Goal: Information Seeking & Learning: Learn about a topic

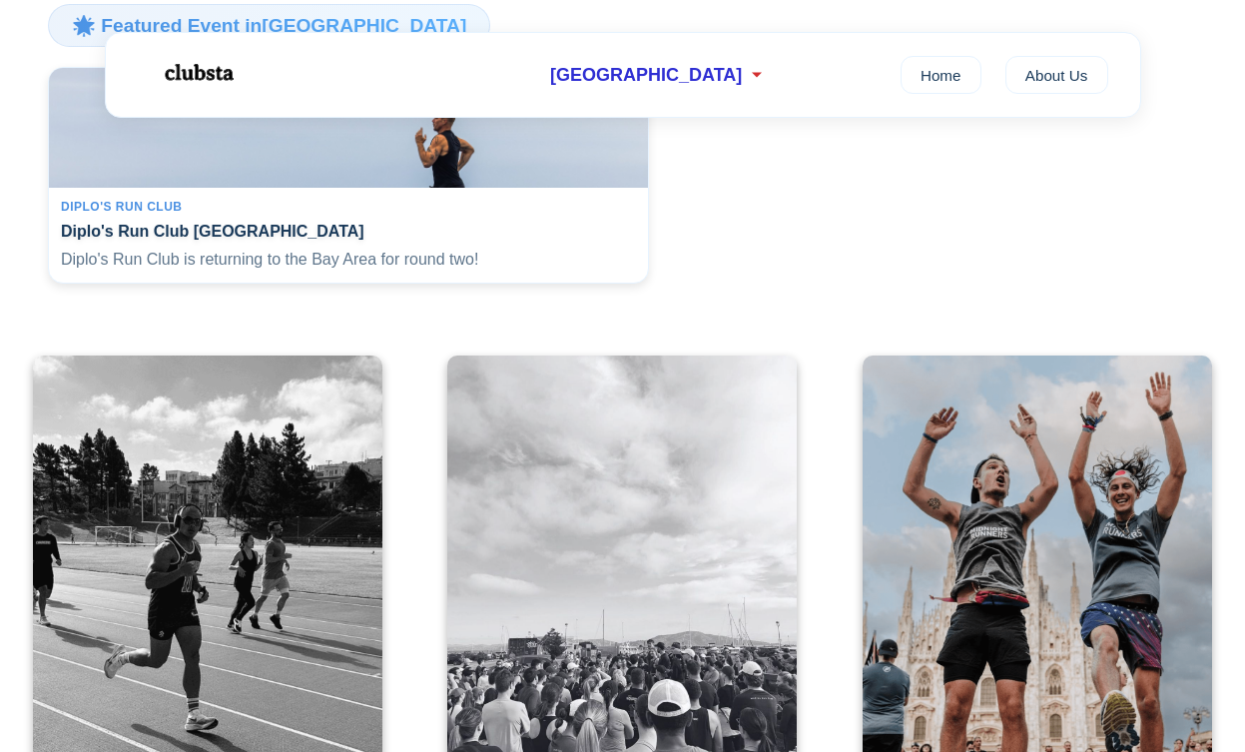
scroll to position [494, 0]
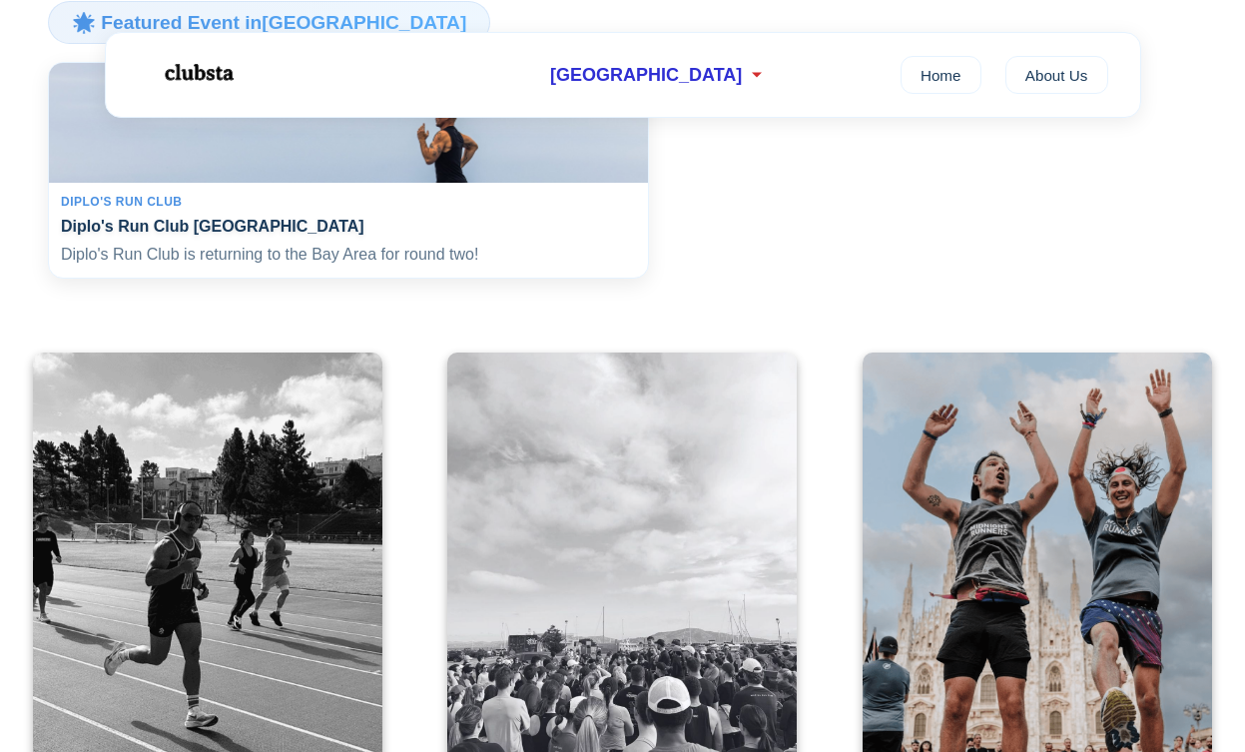
click at [404, 279] on div "Diplo's Run Club Diplo's Run Club San Francisco Diplo's Run Club is returning t…" at bounding box center [348, 231] width 599 height 96
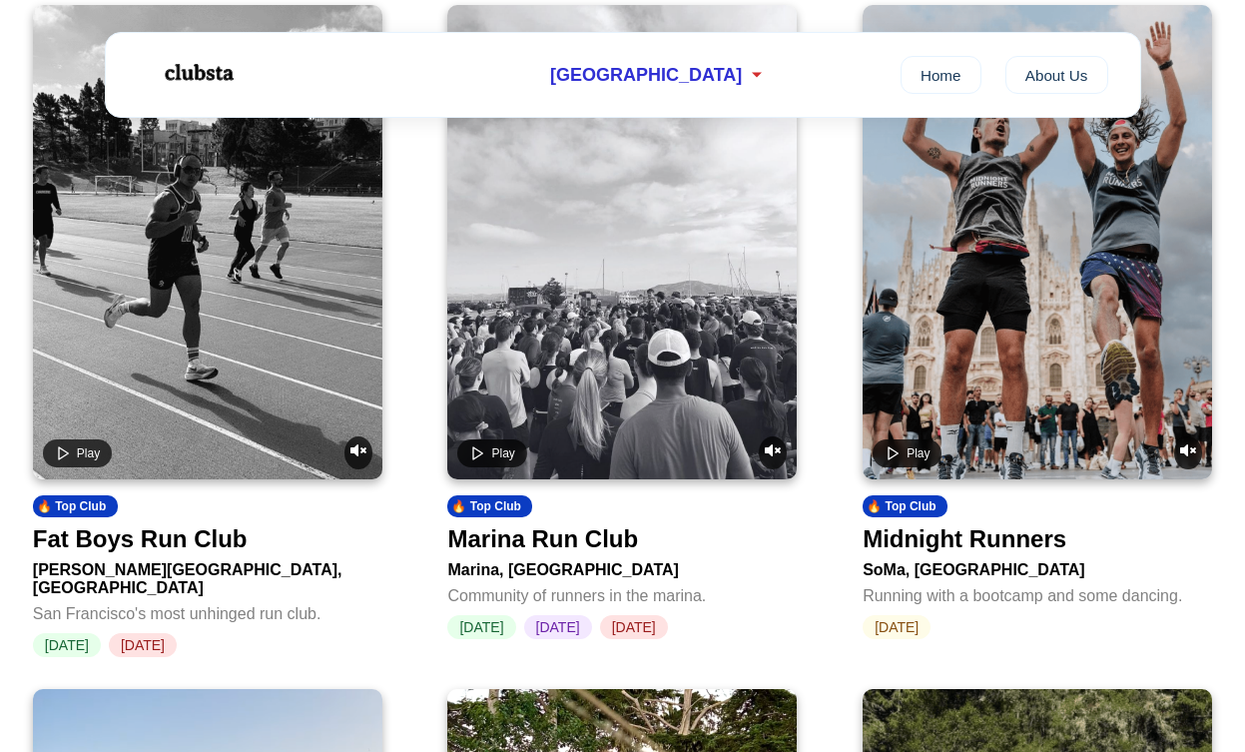
scroll to position [840, 0]
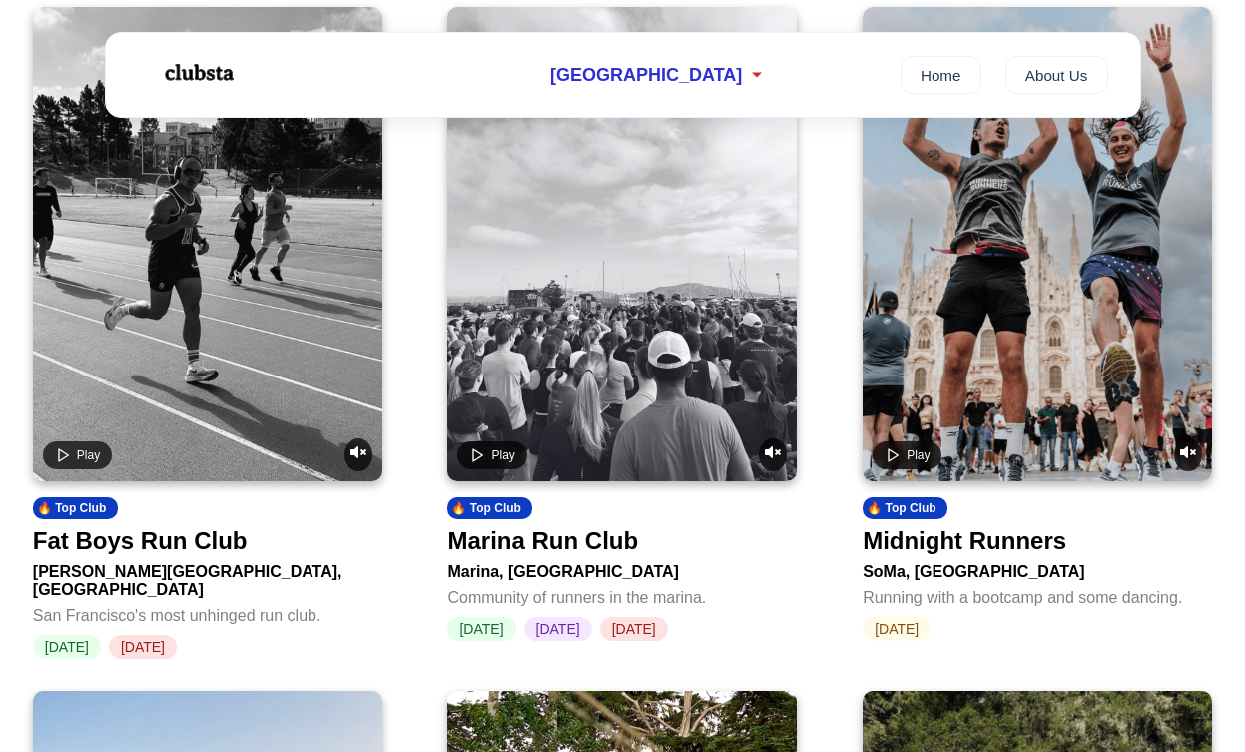
click at [668, 317] on video at bounding box center [621, 244] width 349 height 474
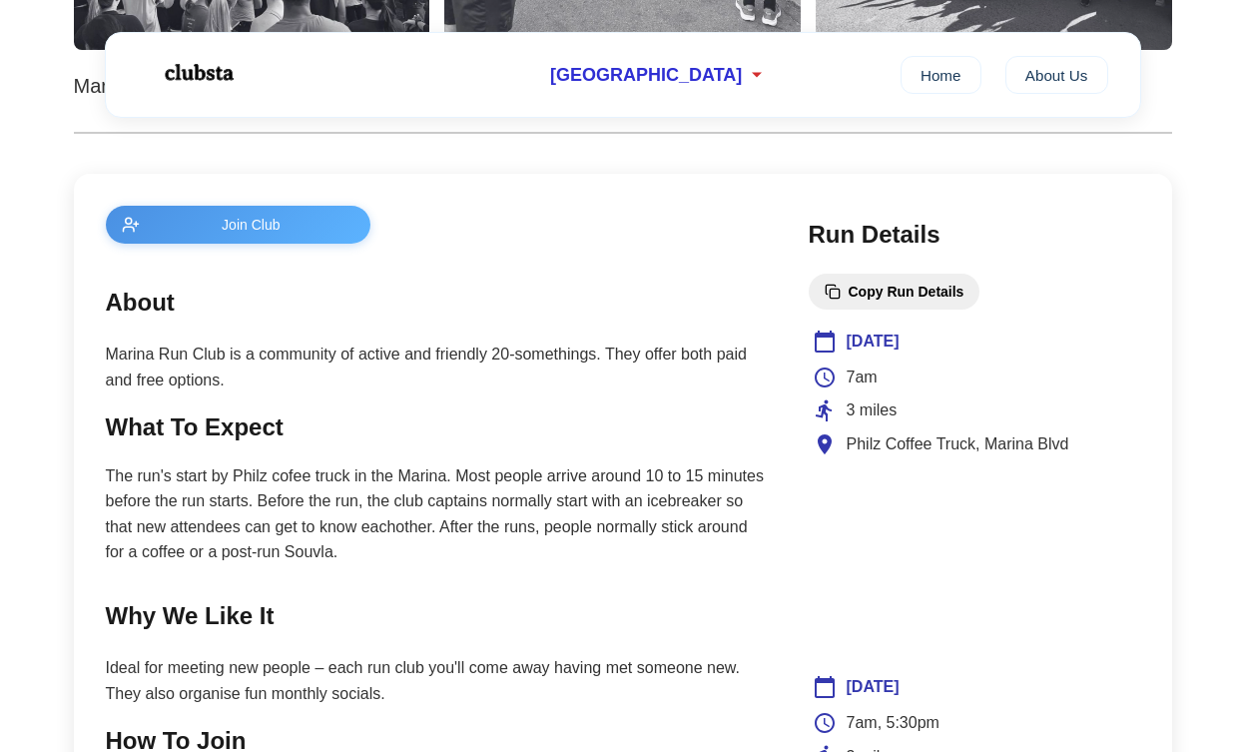
scroll to position [728, 0]
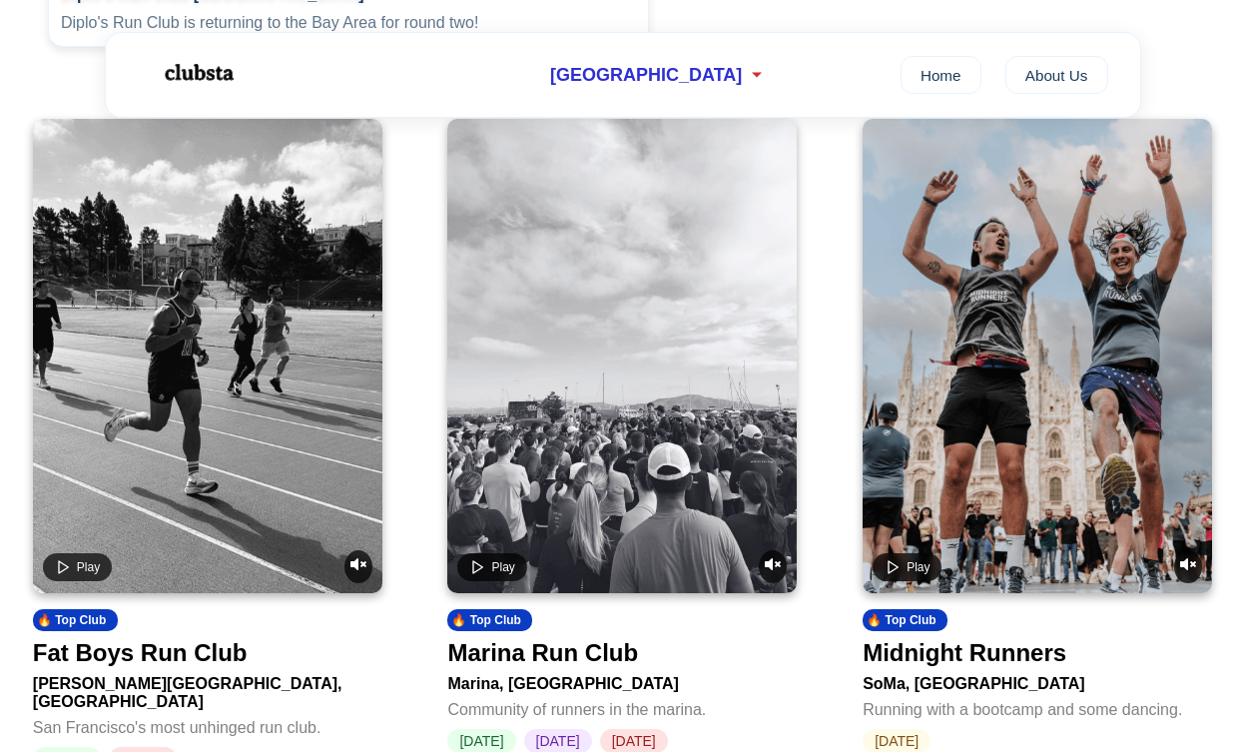
scroll to position [840, 0]
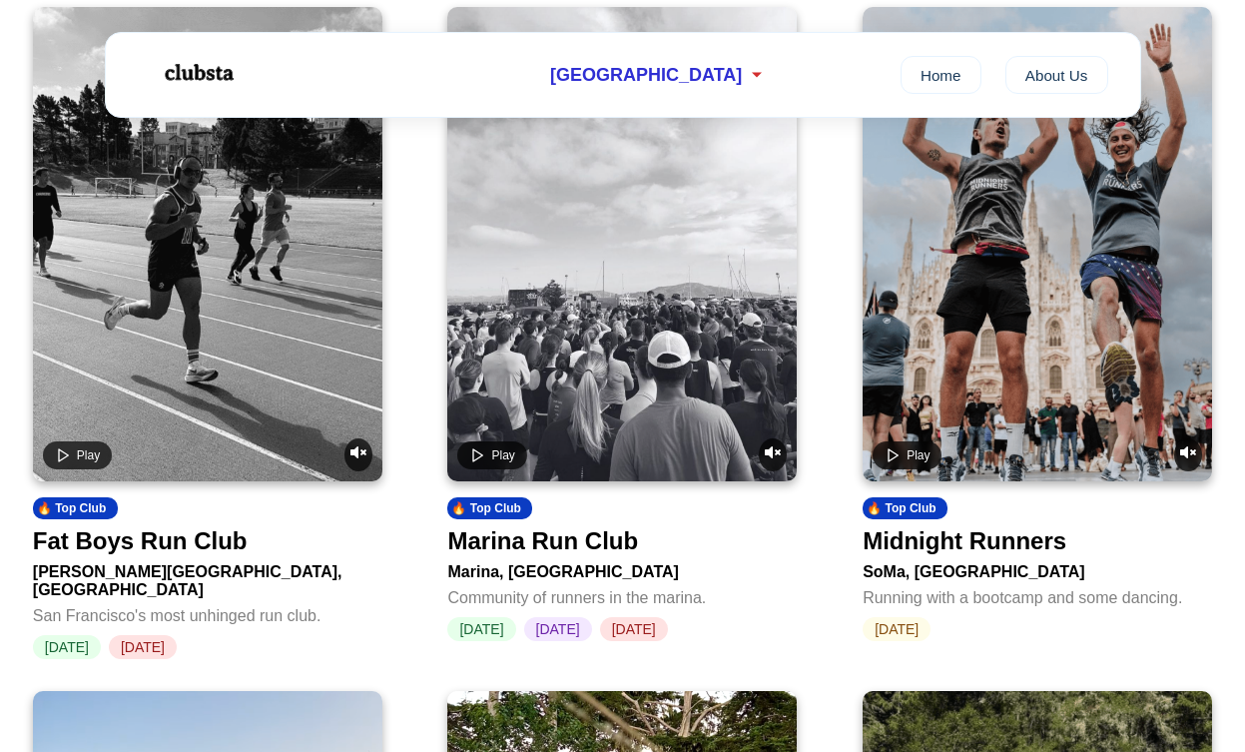
click at [693, 440] on video at bounding box center [621, 244] width 349 height 474
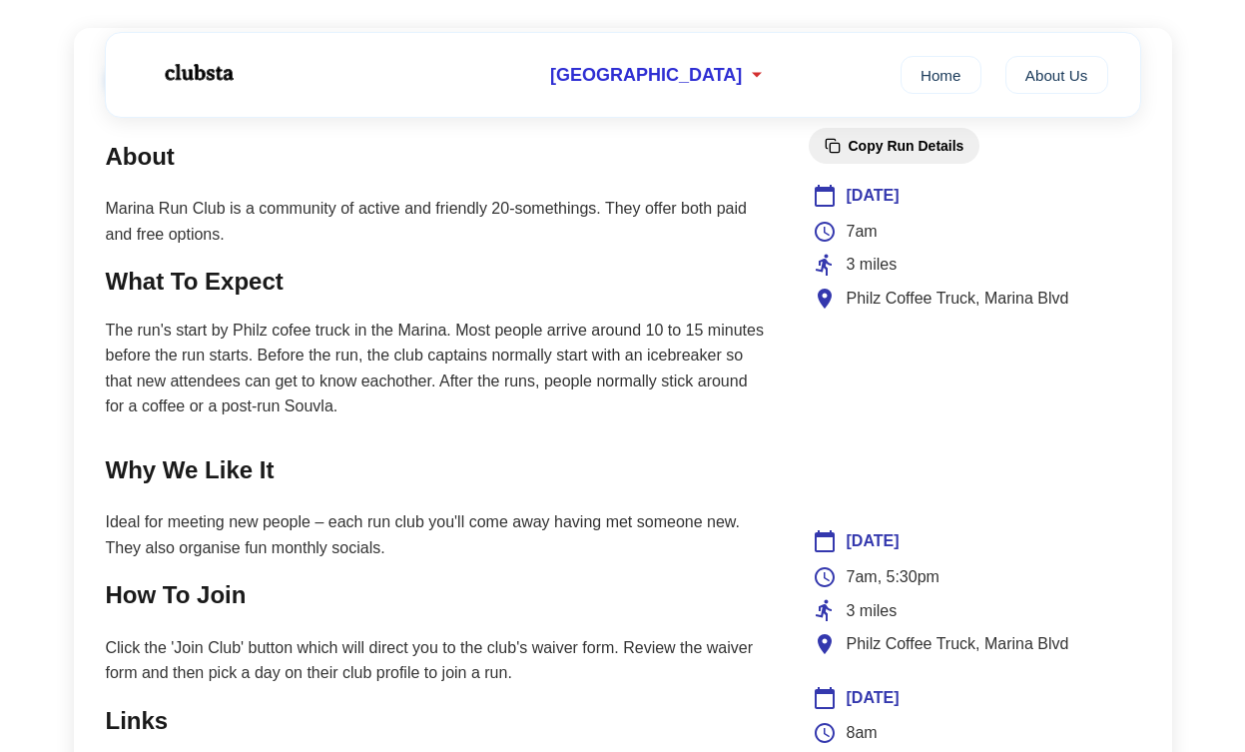
scroll to position [835, 0]
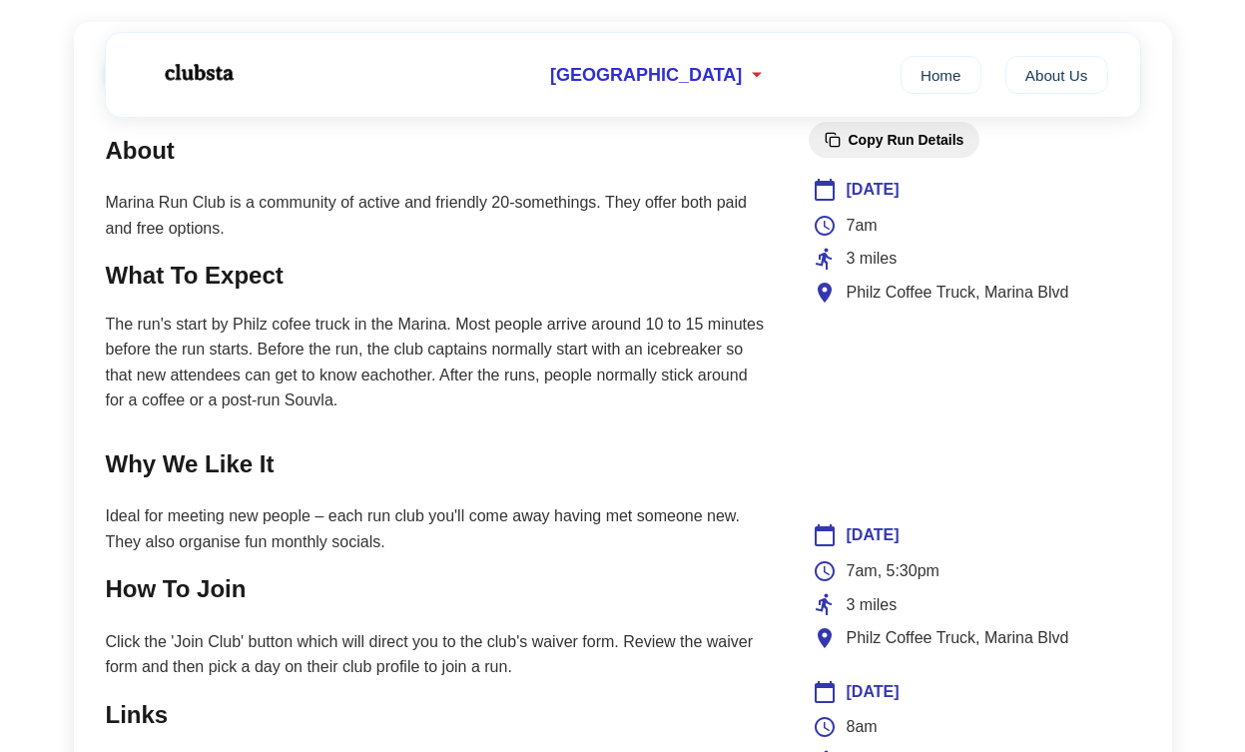
click at [436, 517] on p "Ideal for meeting new people – each run club you'll come away having met someon…" at bounding box center [437, 528] width 663 height 51
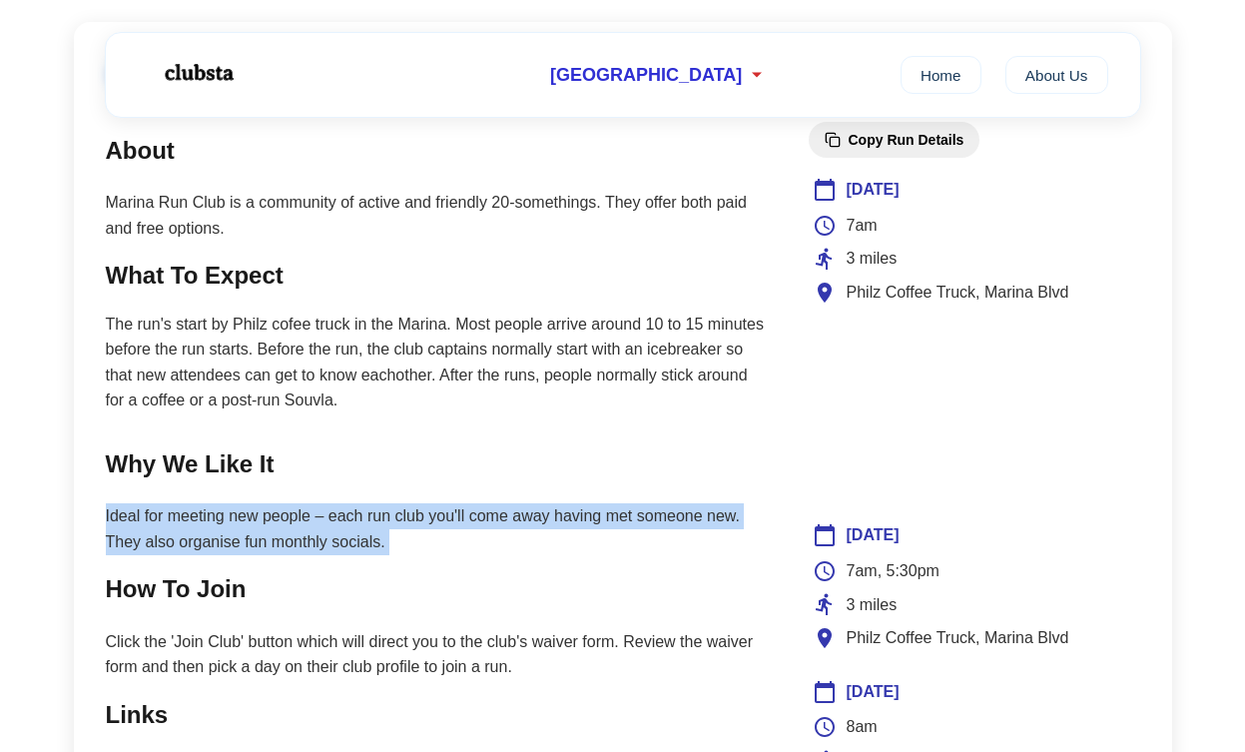
click at [493, 529] on p "Ideal for meeting new people – each run club you'll come away having met someon…" at bounding box center [437, 528] width 663 height 51
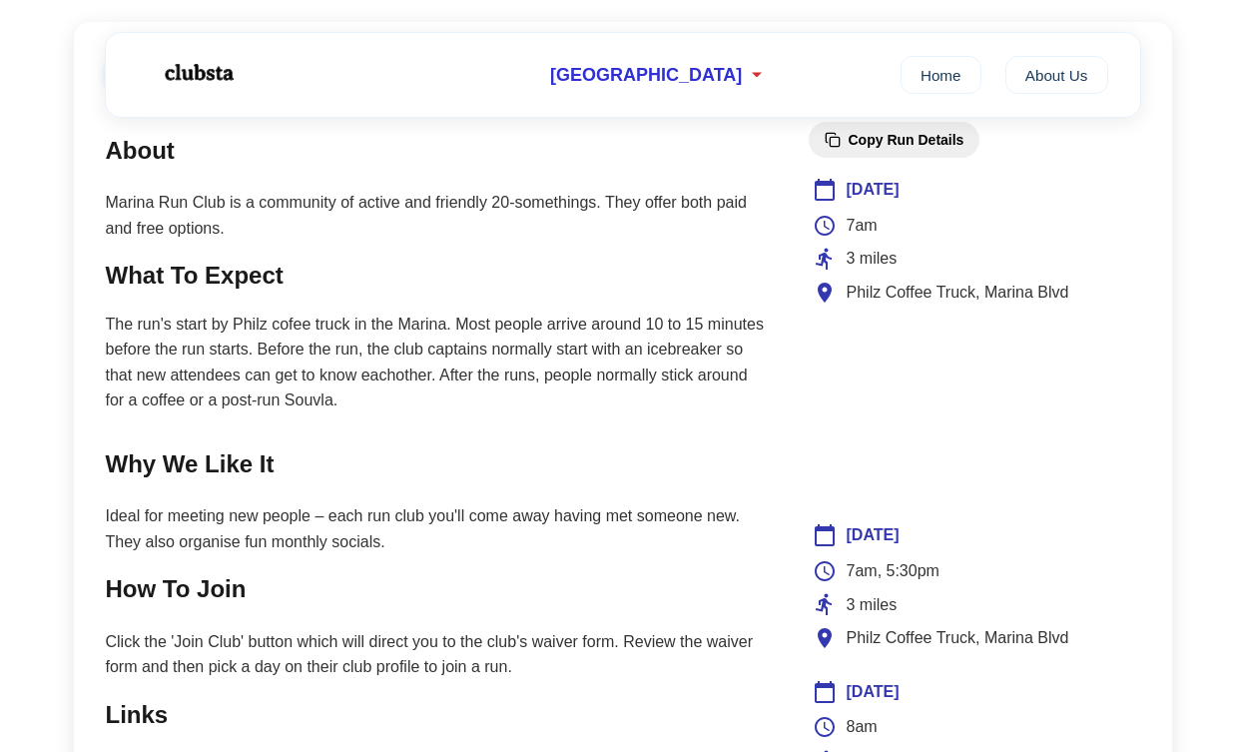
click at [493, 529] on p "Ideal for meeting new people – each run club you'll come away having met someon…" at bounding box center [437, 528] width 663 height 51
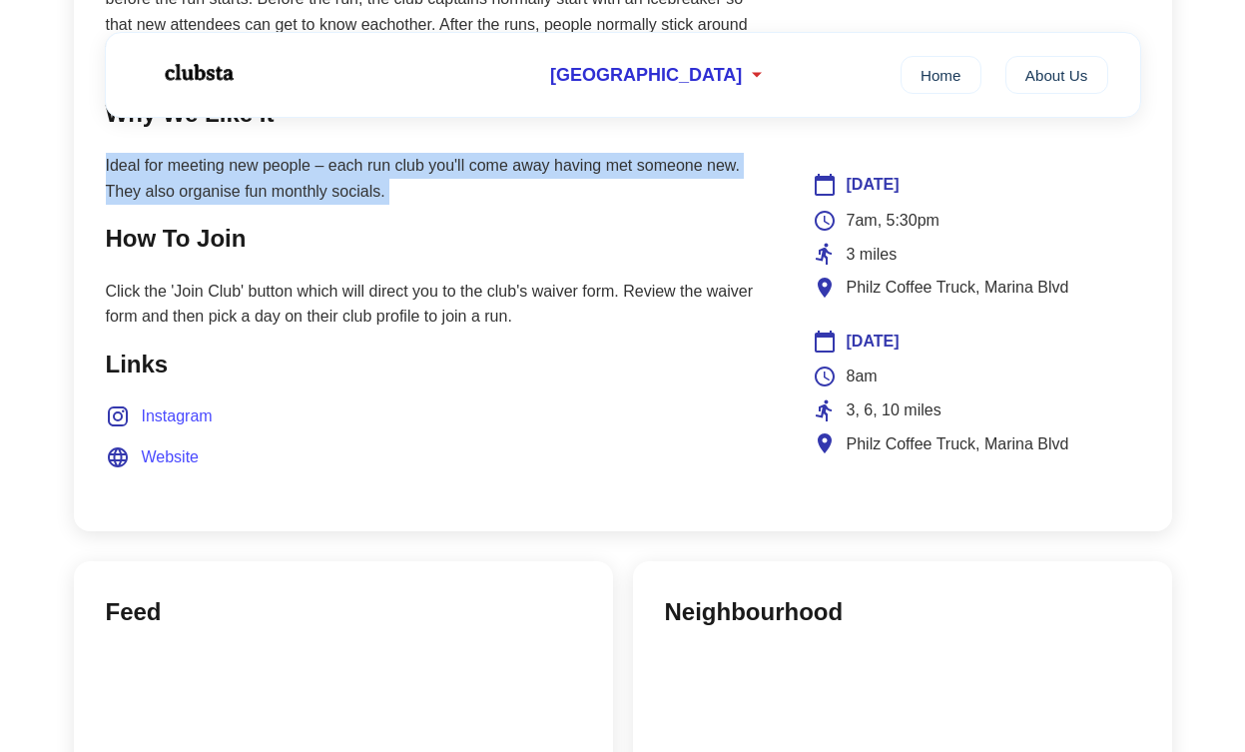
scroll to position [1185, 0]
click at [1009, 431] on span "Philz Coffee Truck, Marina Blvd" at bounding box center [958, 444] width 223 height 26
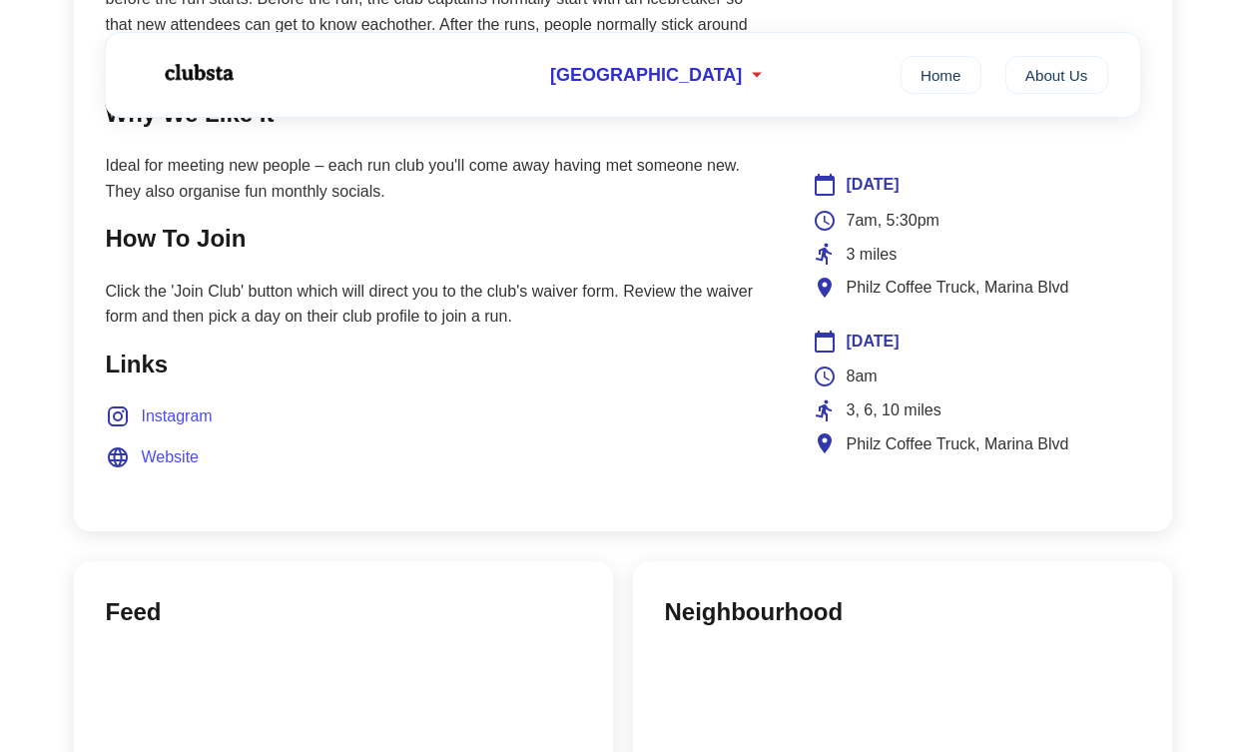
click at [1009, 431] on span "Philz Coffee Truck, Marina Blvd" at bounding box center [958, 444] width 223 height 26
copy div "Philz Coffee Truck, Marina Blvd"
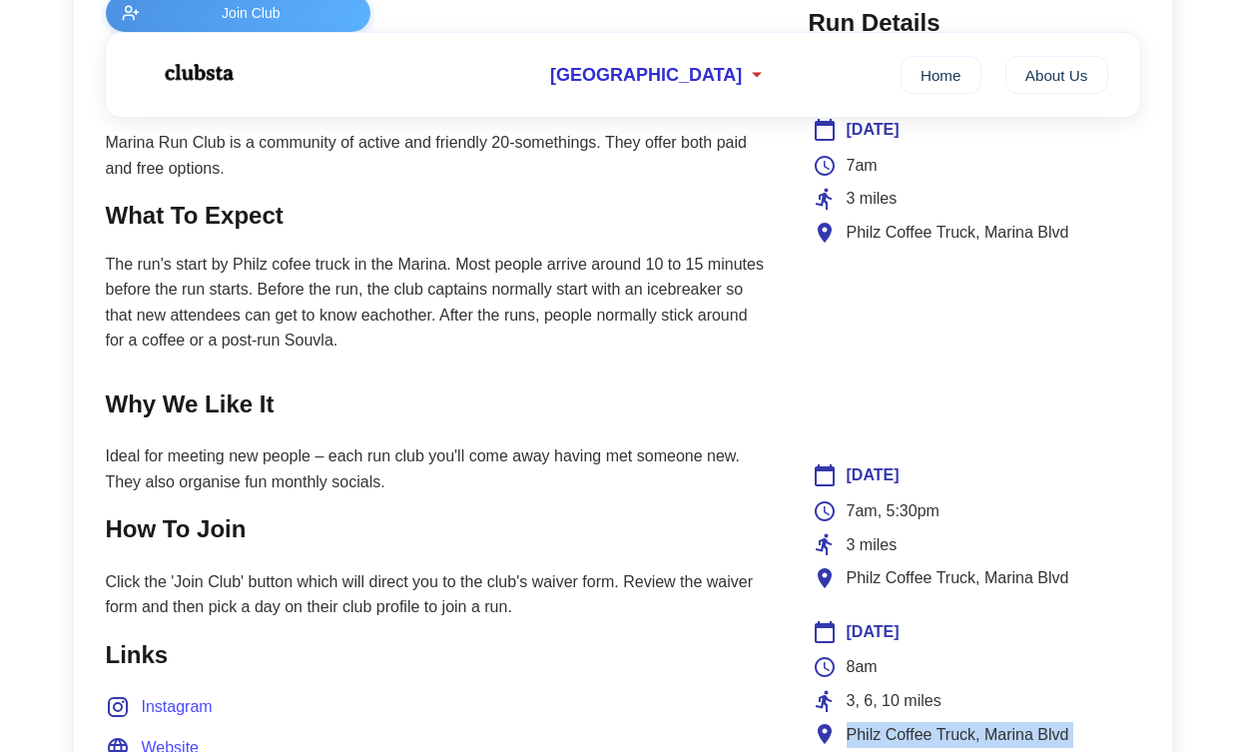
click at [546, 559] on section "How To Join Click the 'Join Club' button which will direct you to the club's wa…" at bounding box center [437, 564] width 663 height 109
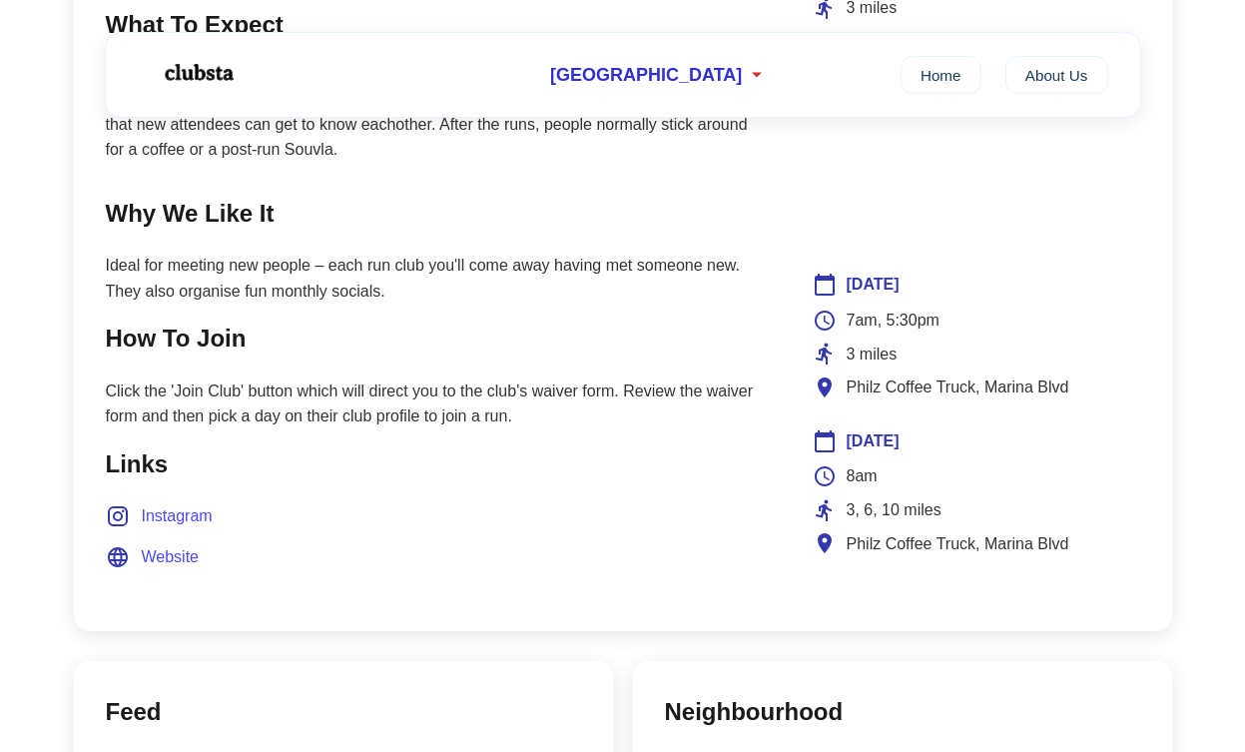
scroll to position [1085, 0]
click at [181, 544] on span "Website" at bounding box center [171, 557] width 58 height 26
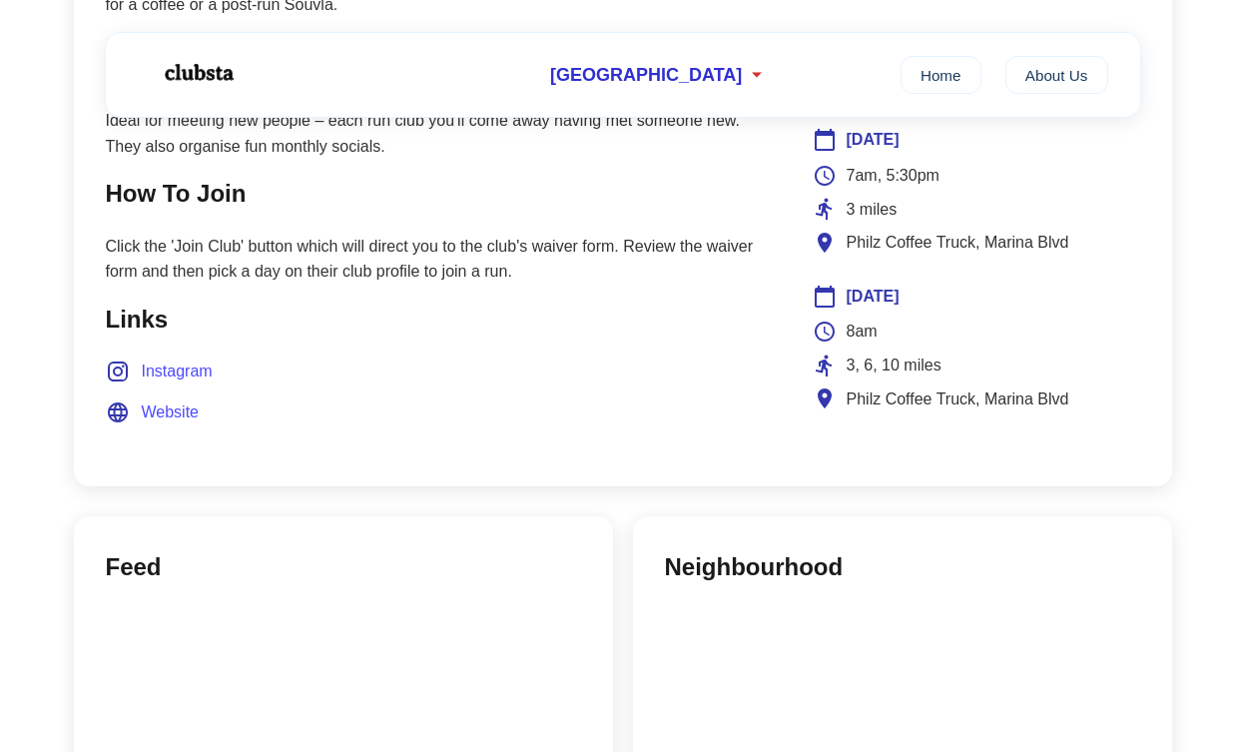
scroll to position [1247, 0]
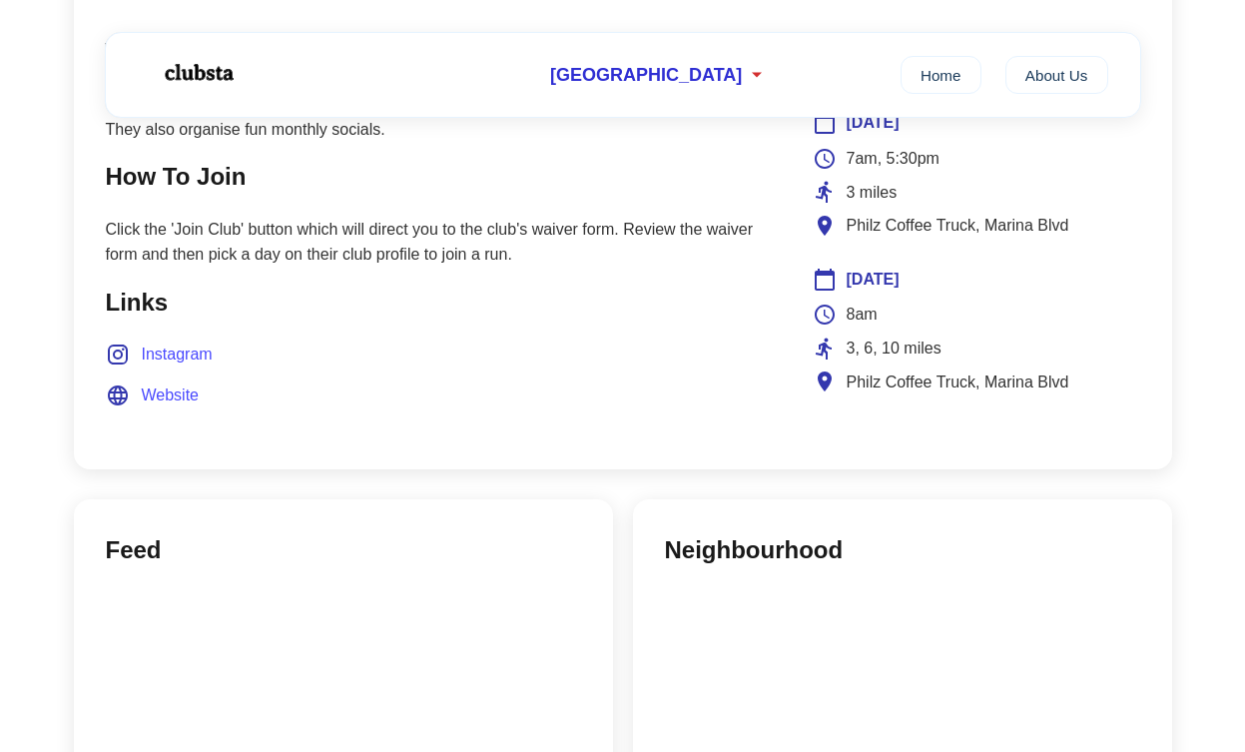
click at [183, 347] on span "Instagram" at bounding box center [177, 354] width 71 height 26
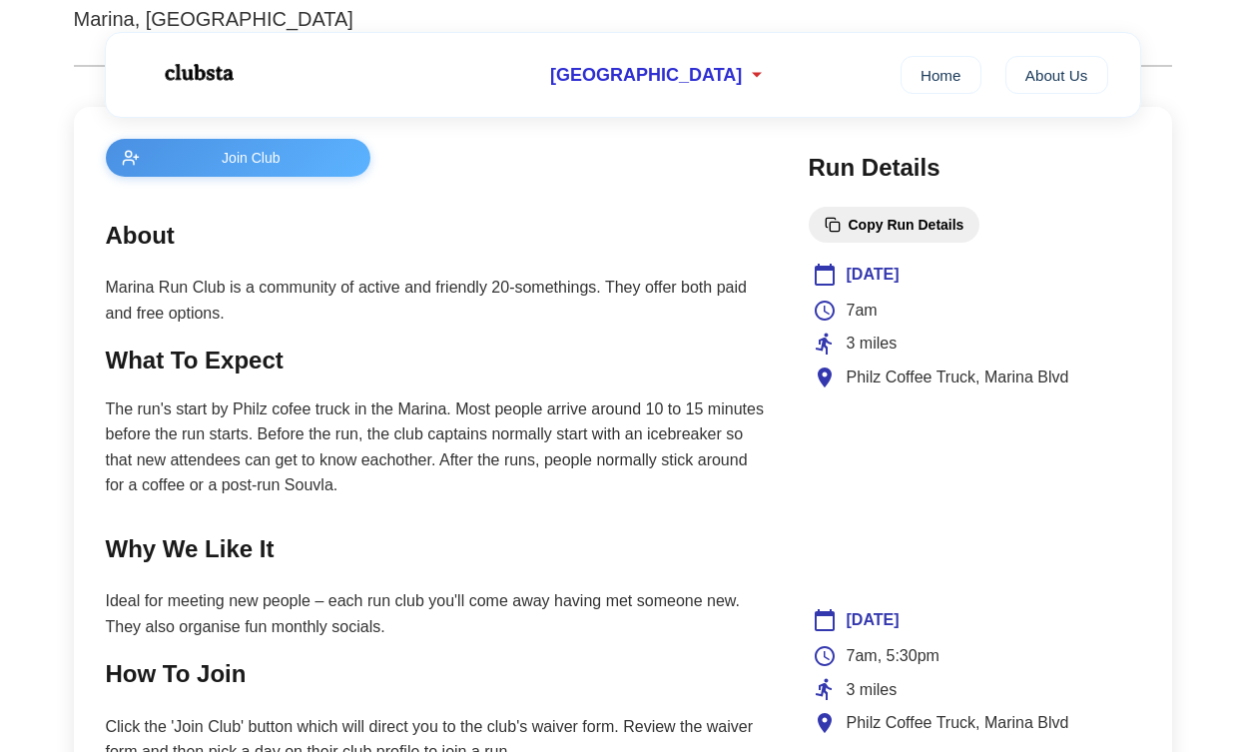
scroll to position [817, 0]
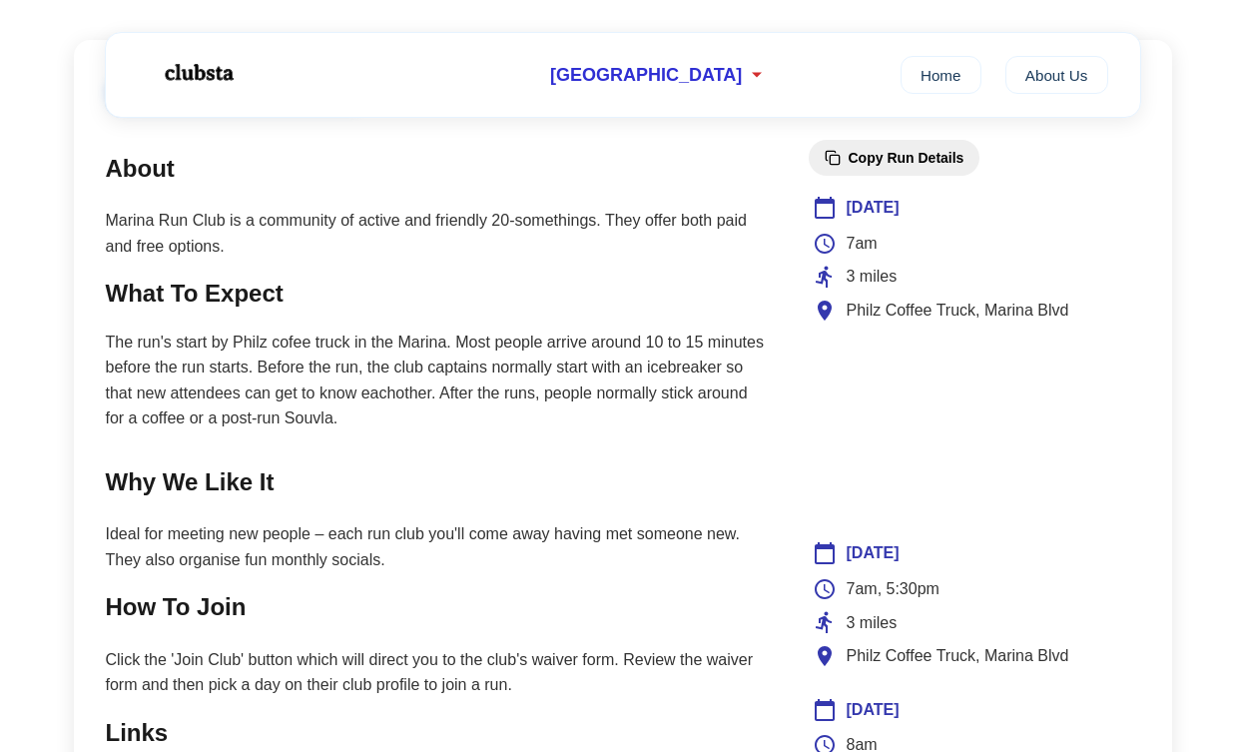
click at [380, 221] on p "Marina Run Club is a community of active and friendly 20-somethings. They offer…" at bounding box center [437, 233] width 663 height 51
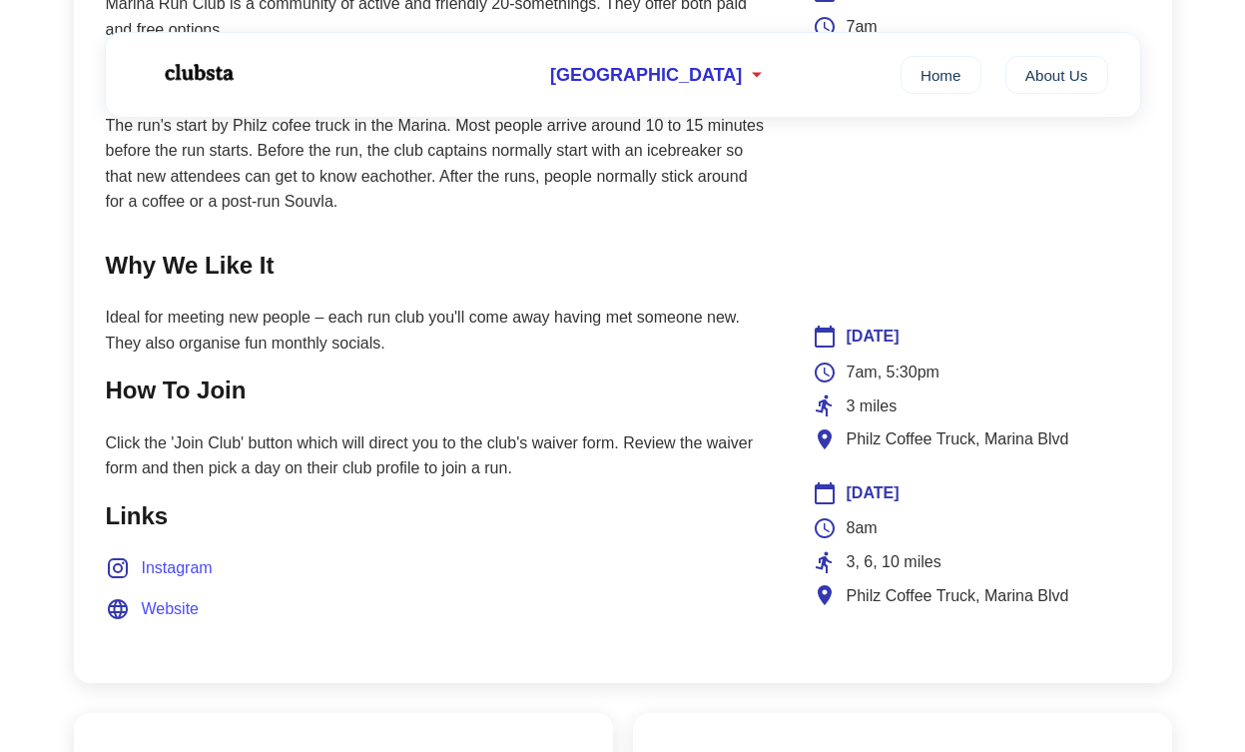
scroll to position [1033, 0]
click at [942, 593] on span "Philz Coffee Truck, Marina Blvd" at bounding box center [958, 596] width 223 height 26
click at [870, 515] on span "8am" at bounding box center [862, 528] width 31 height 26
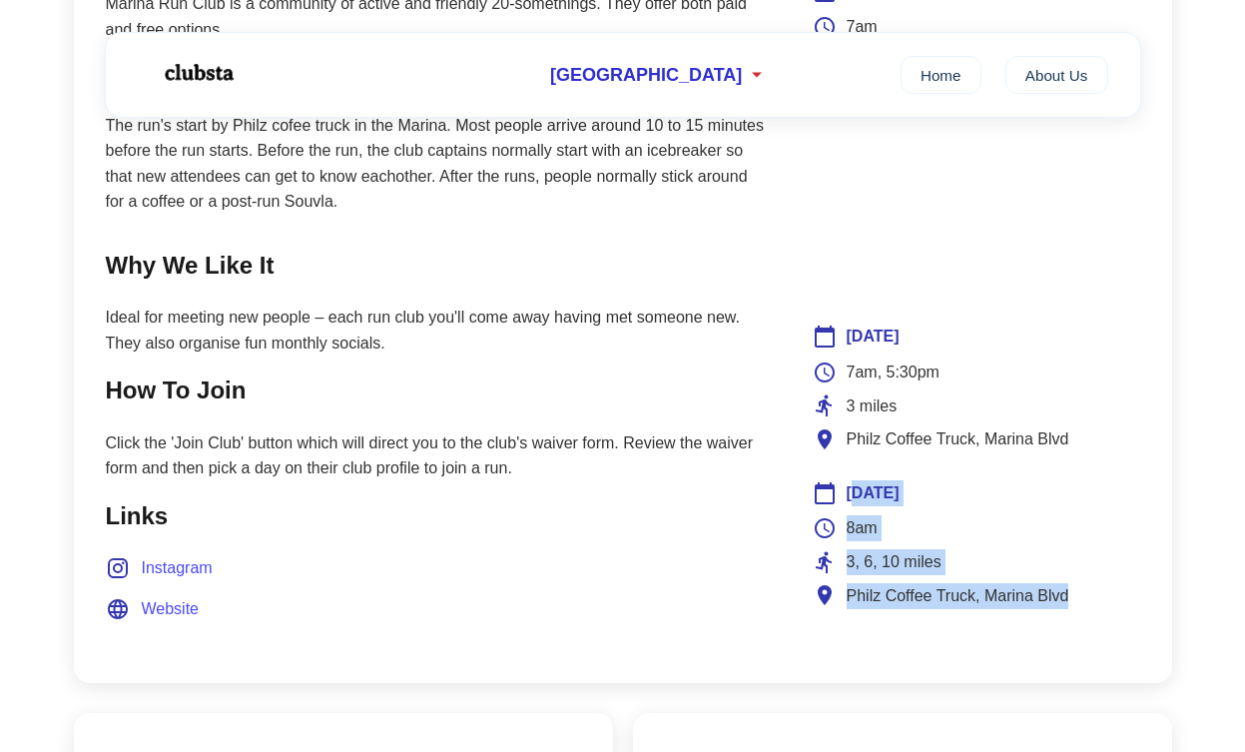
drag, startPoint x: 853, startPoint y: 486, endPoint x: 1090, endPoint y: 595, distance: 261.4
click at [1090, 595] on div "Saturday 8am 3, 6, 10 miles Philz Coffee Truck, Marina Blvd" at bounding box center [974, 544] width 331 height 136
copy div "aturday 8am 3, 6, 10 miles Philz Coffee Truck, Marina Blvd"
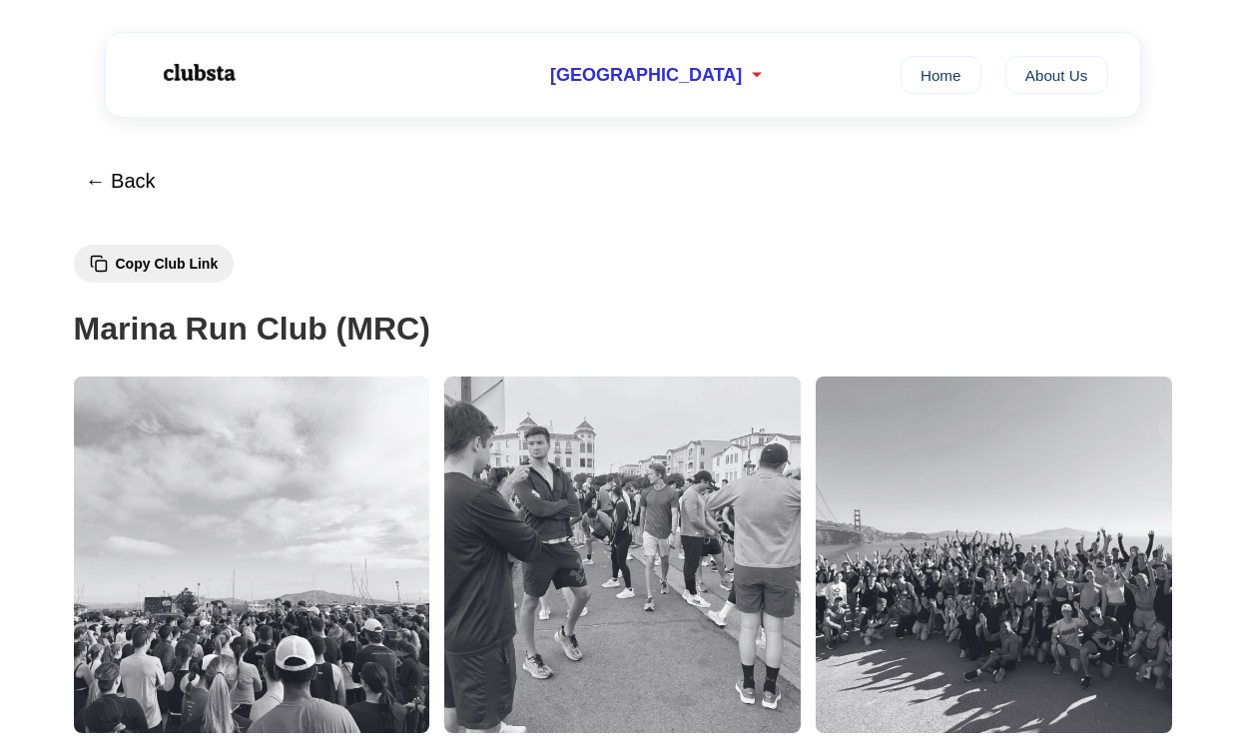
scroll to position [0, 0]
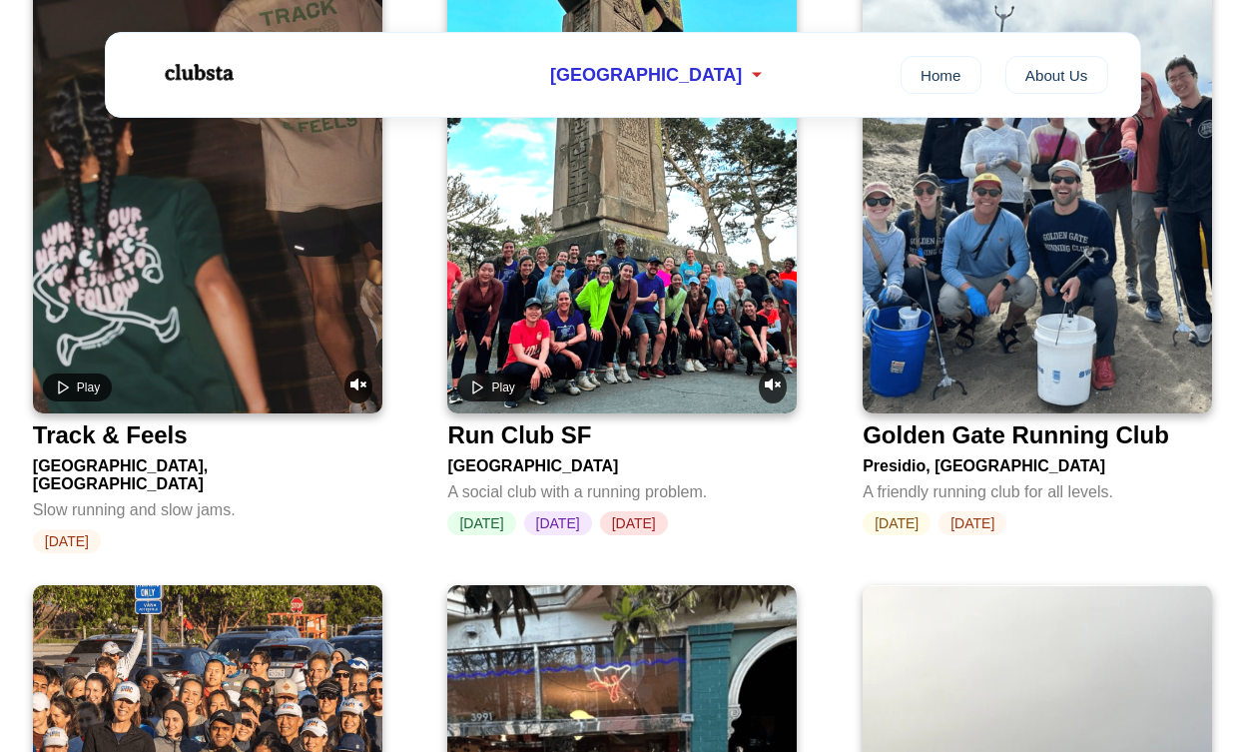
scroll to position [2277, 0]
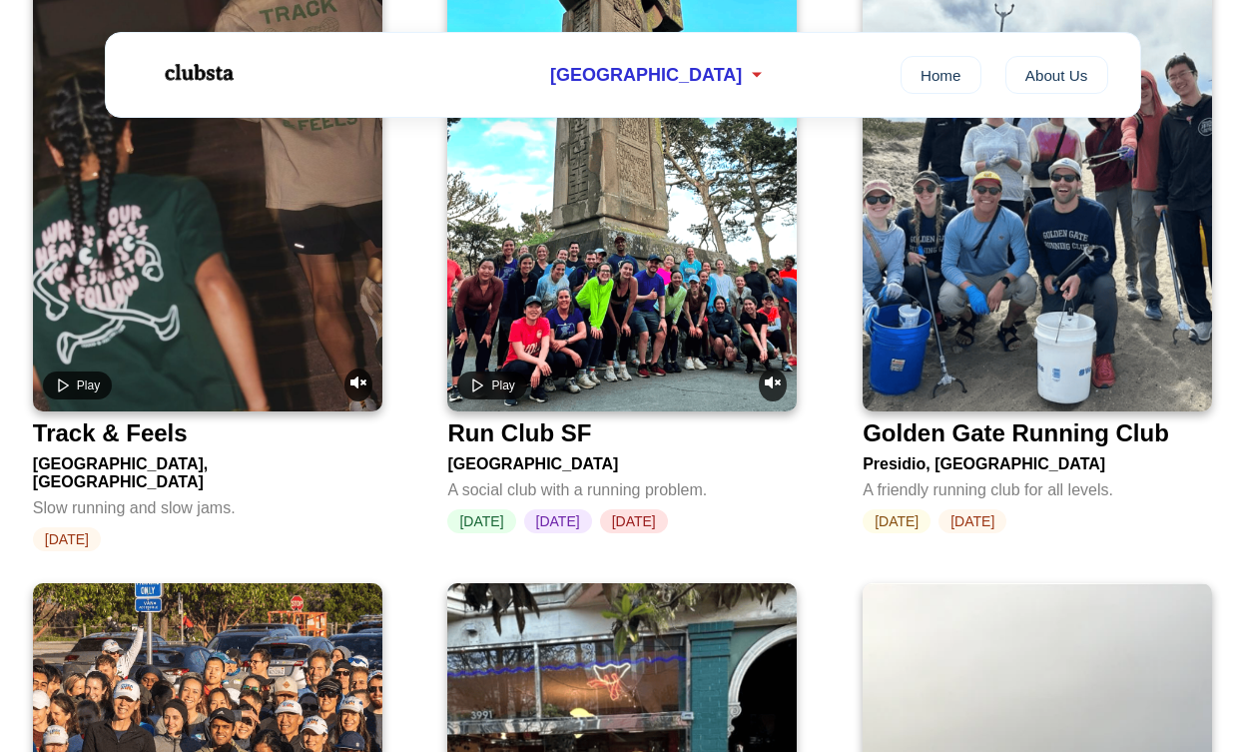
click at [169, 323] on video at bounding box center [207, 174] width 349 height 474
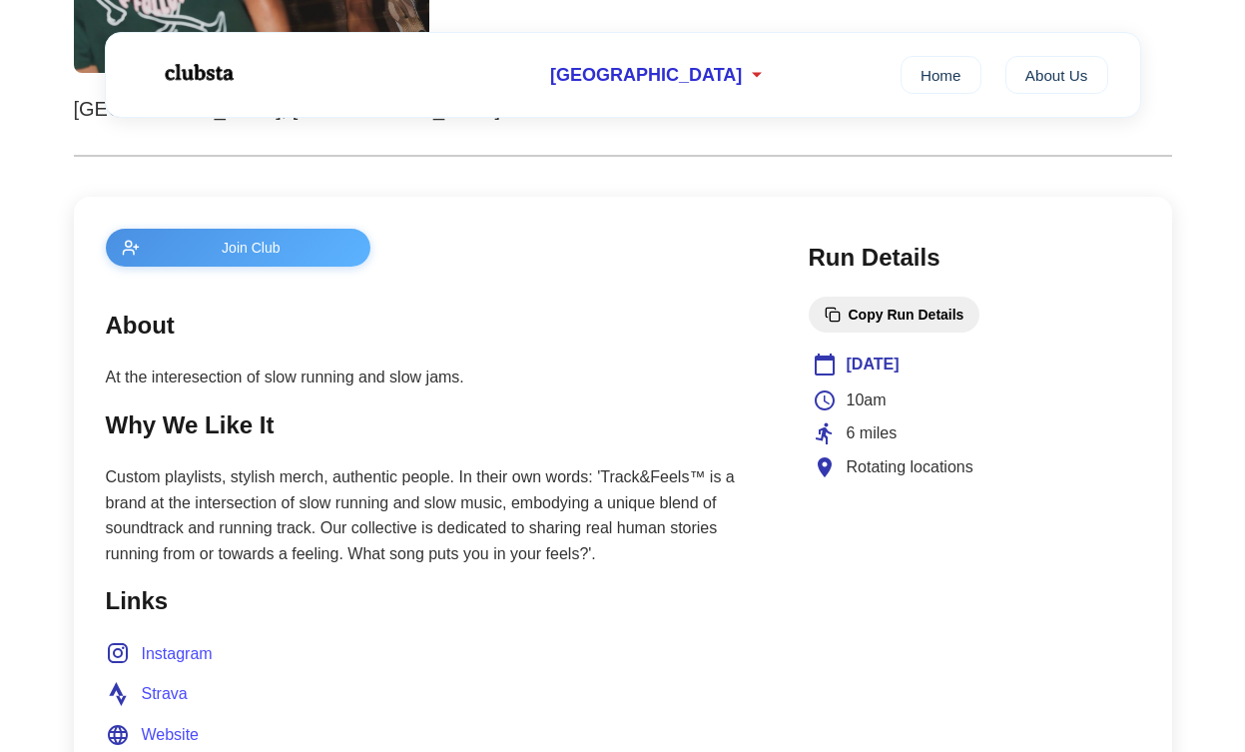
scroll to position [660, 0]
click at [538, 489] on p "Custom playlists, stylish merch, authentic people. In their own words: 'Track&F…" at bounding box center [437, 515] width 663 height 102
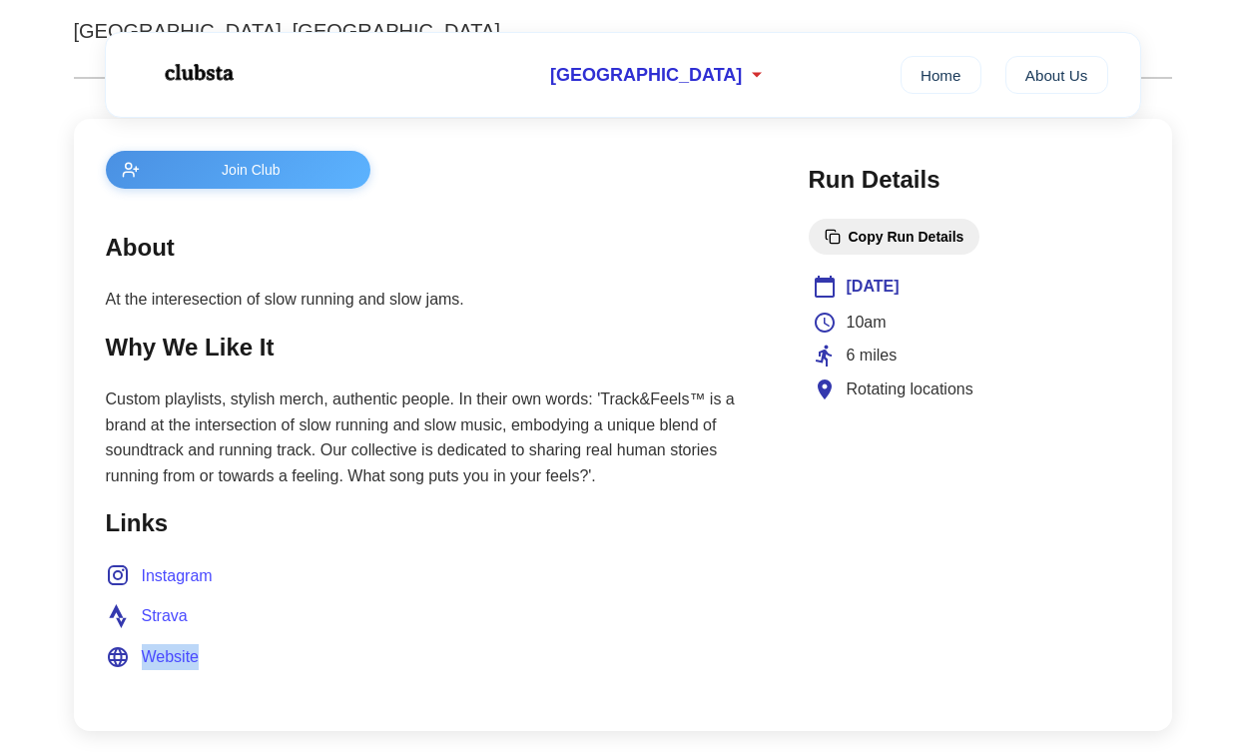
scroll to position [744, 0]
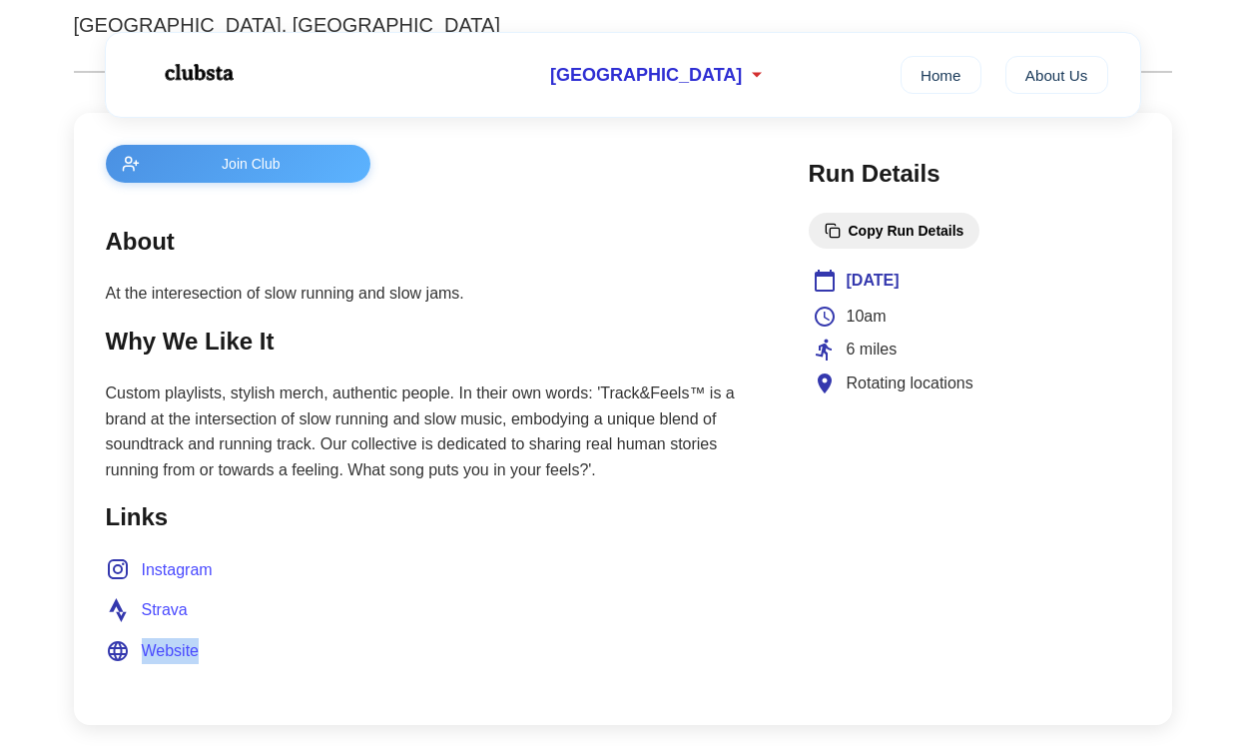
click at [336, 467] on p "Custom playlists, stylish merch, authentic people. In their own words: 'Track&F…" at bounding box center [437, 431] width 663 height 102
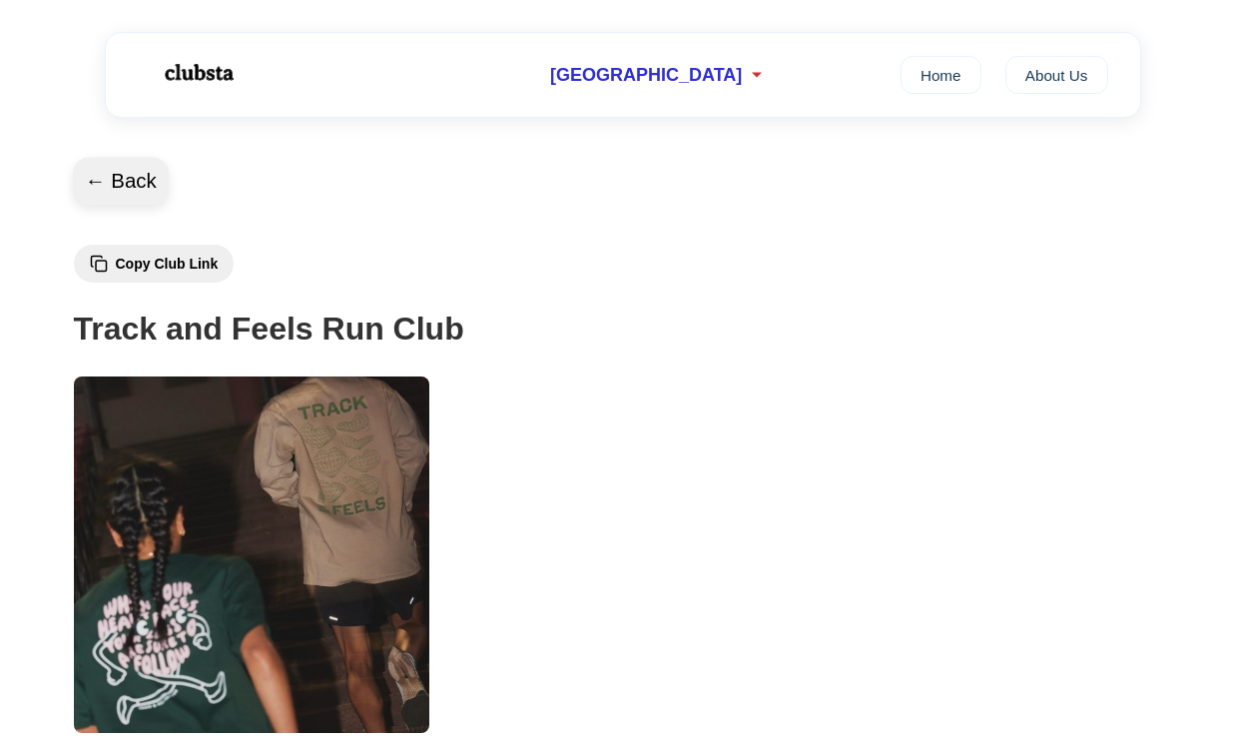
scroll to position [0, 0]
click at [158, 168] on button "← Back" at bounding box center [121, 182] width 96 height 48
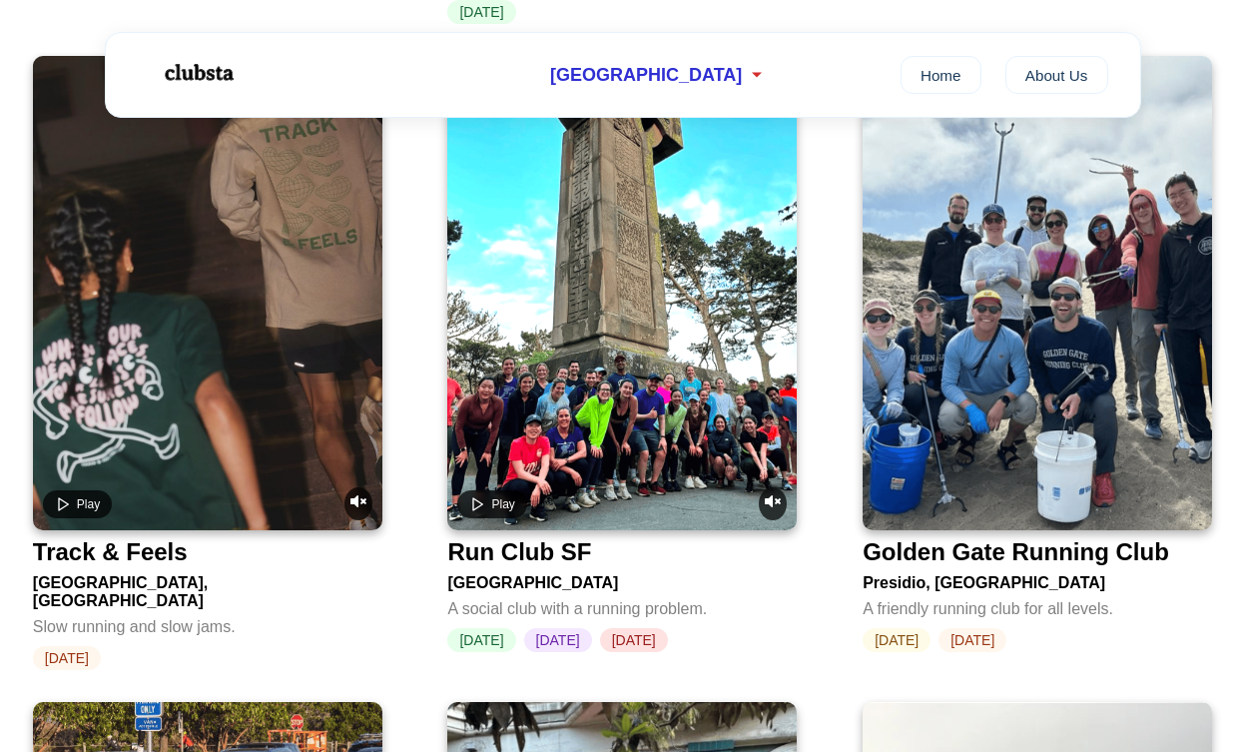
scroll to position [2160, 0]
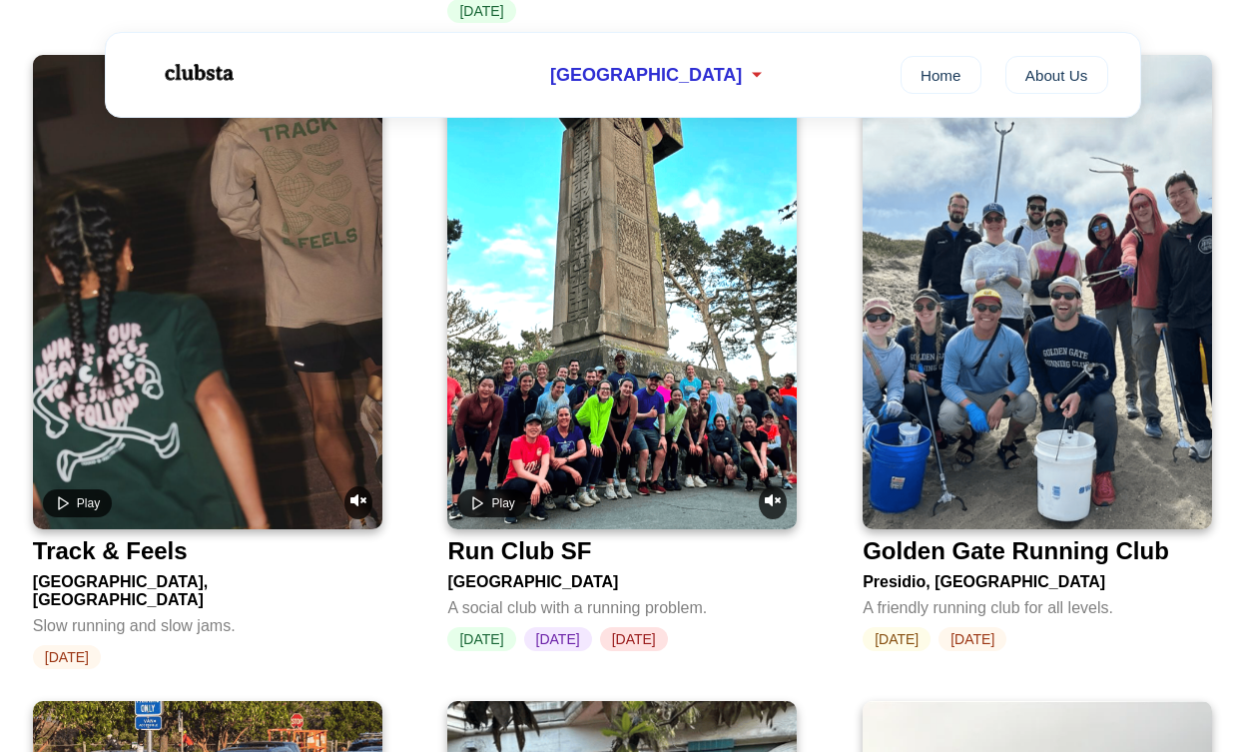
click at [1018, 401] on img at bounding box center [1037, 292] width 349 height 474
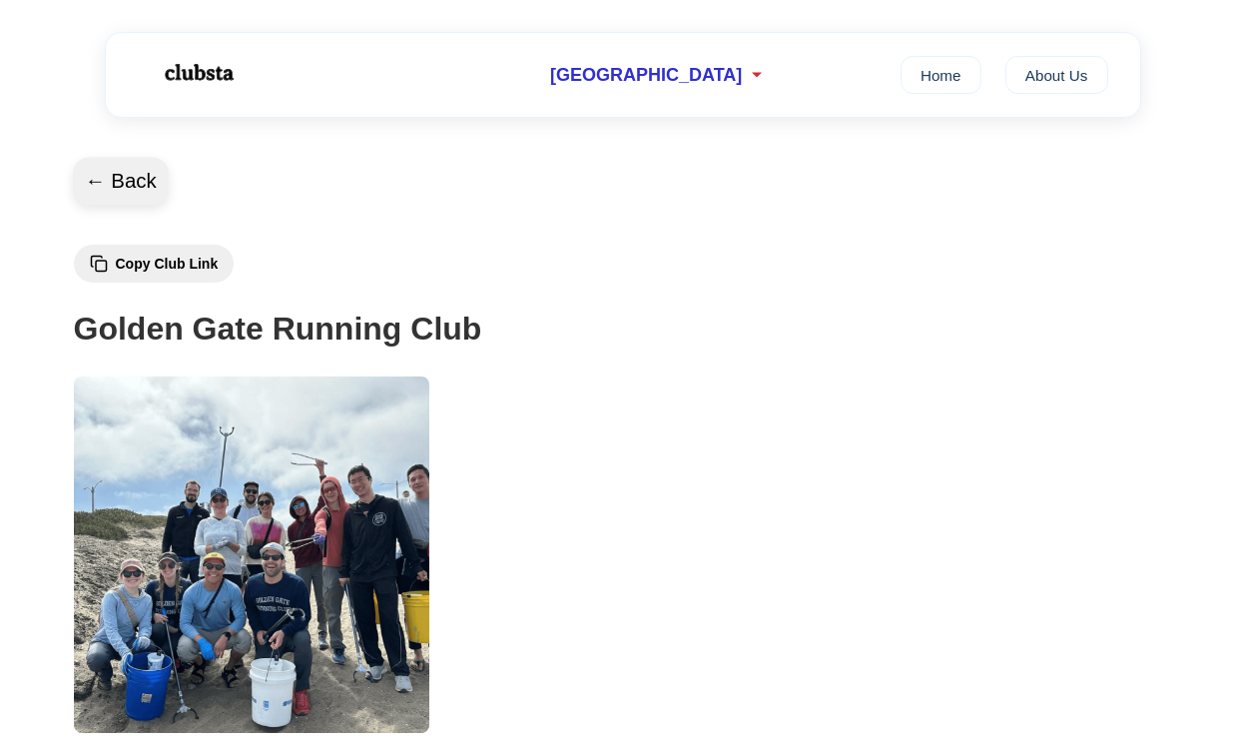
click at [105, 167] on button "← Back" at bounding box center [121, 182] width 96 height 48
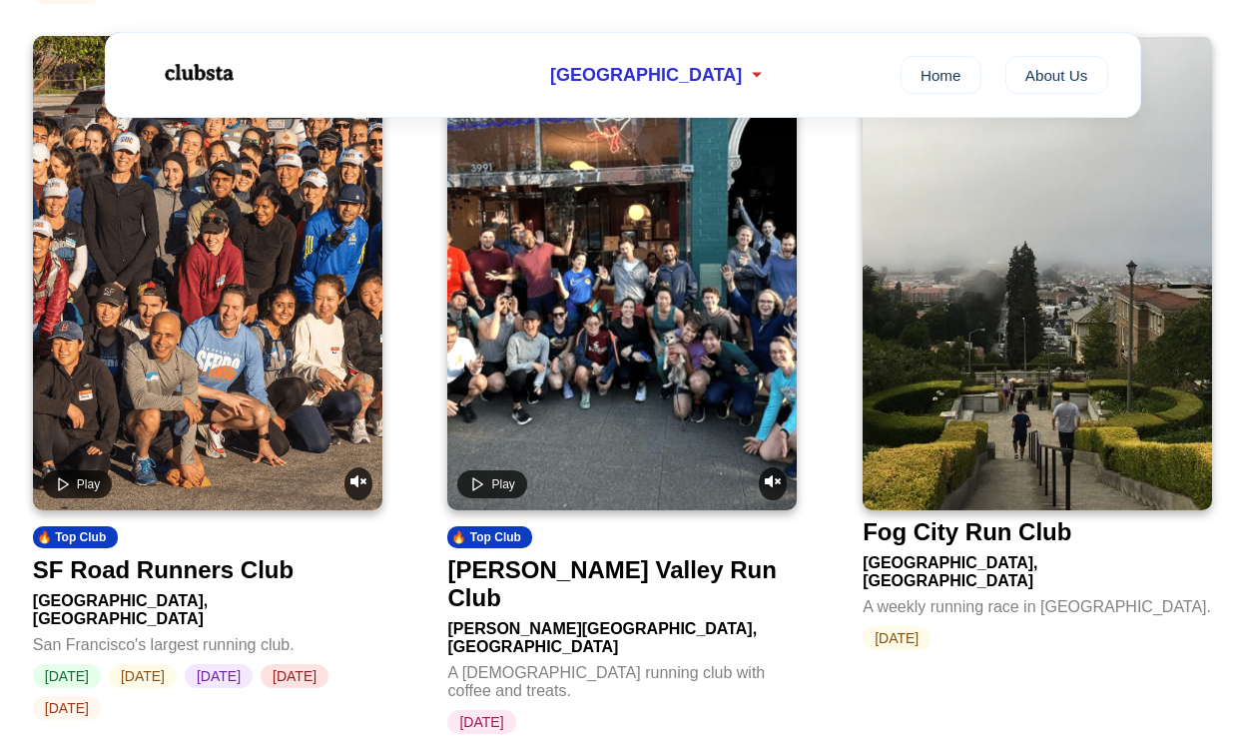
scroll to position [2826, 0]
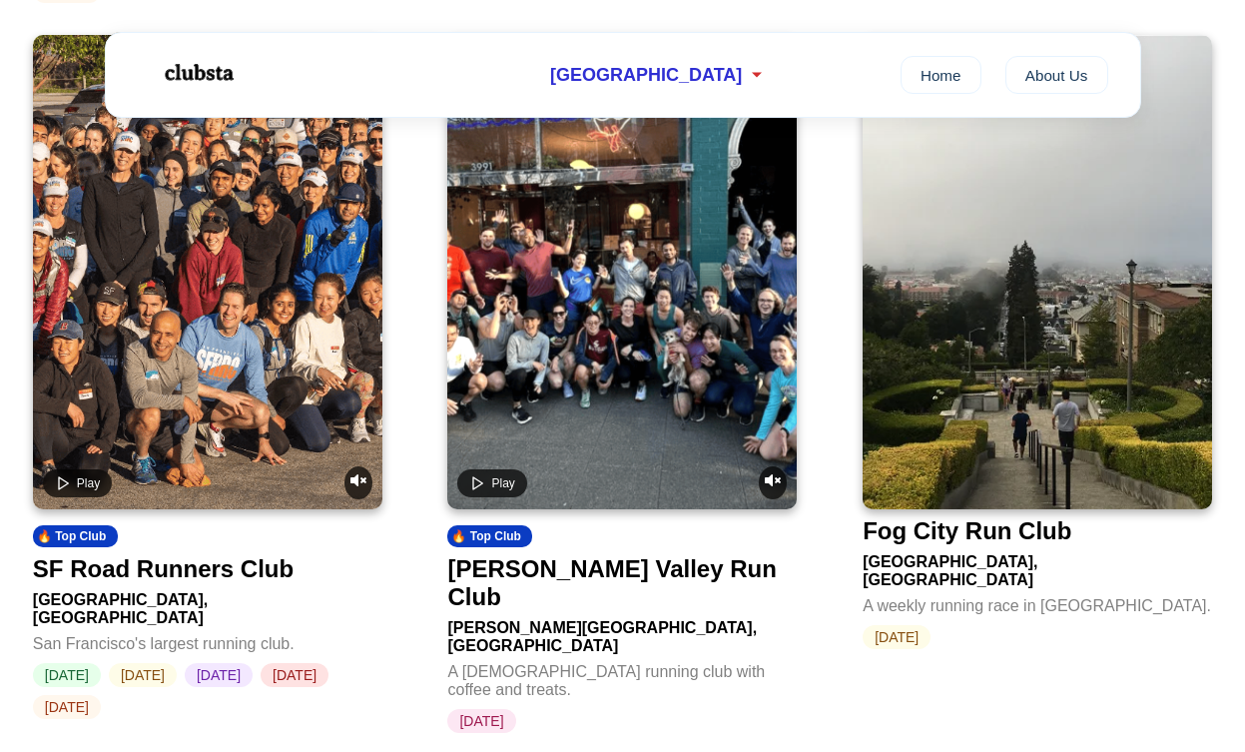
click at [279, 316] on video at bounding box center [207, 272] width 349 height 474
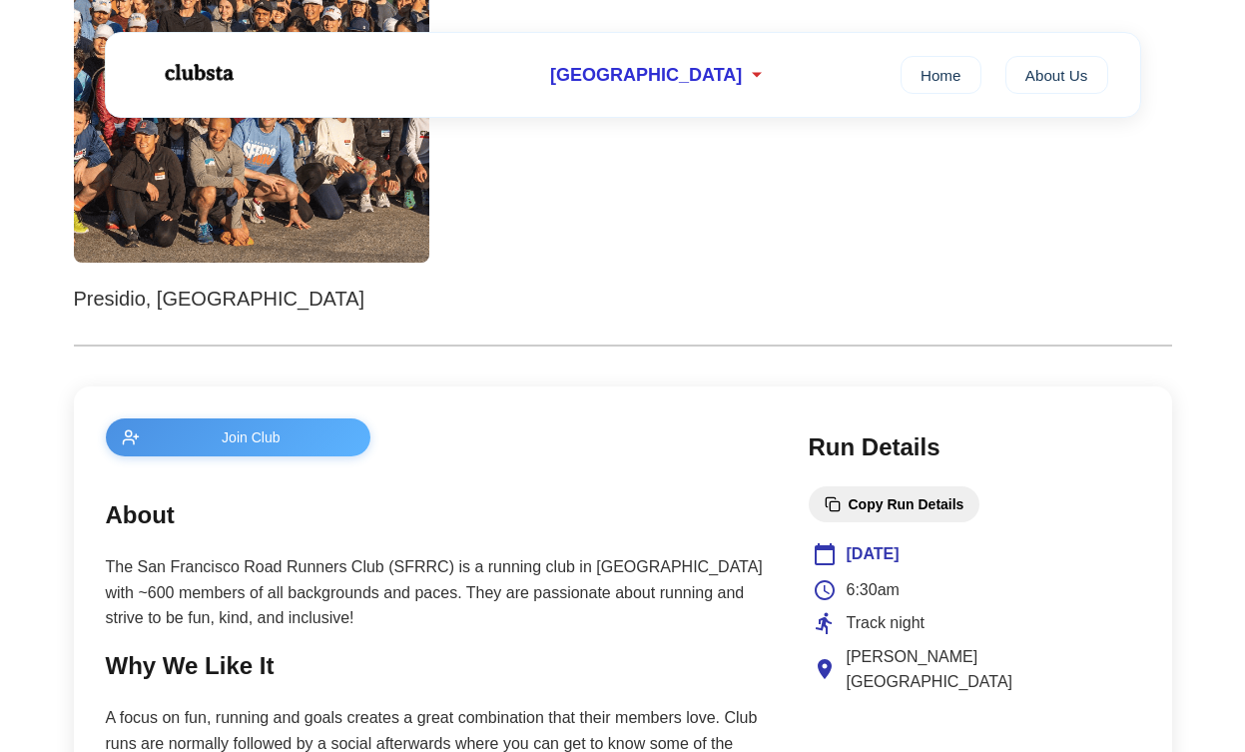
scroll to position [466, 0]
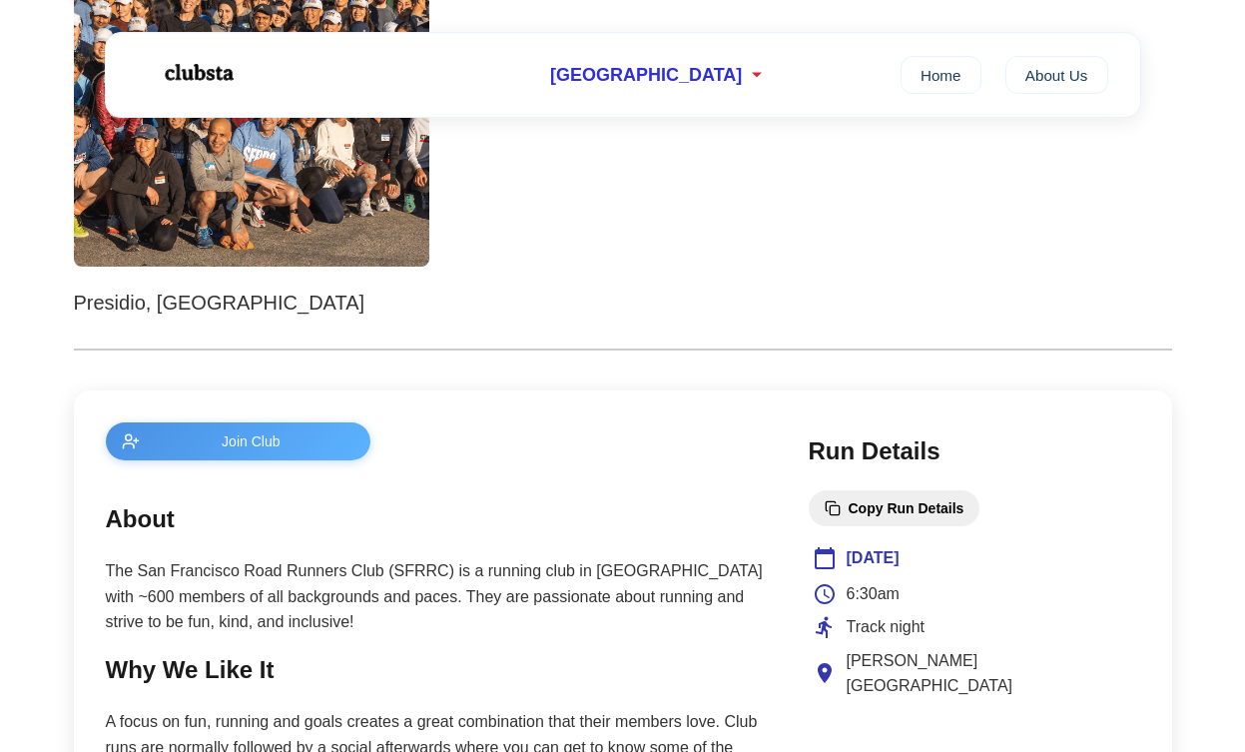
click at [516, 586] on p "The San Francisco Road Runners Club (SFRRC) is a running club in San Francisco …" at bounding box center [437, 596] width 663 height 77
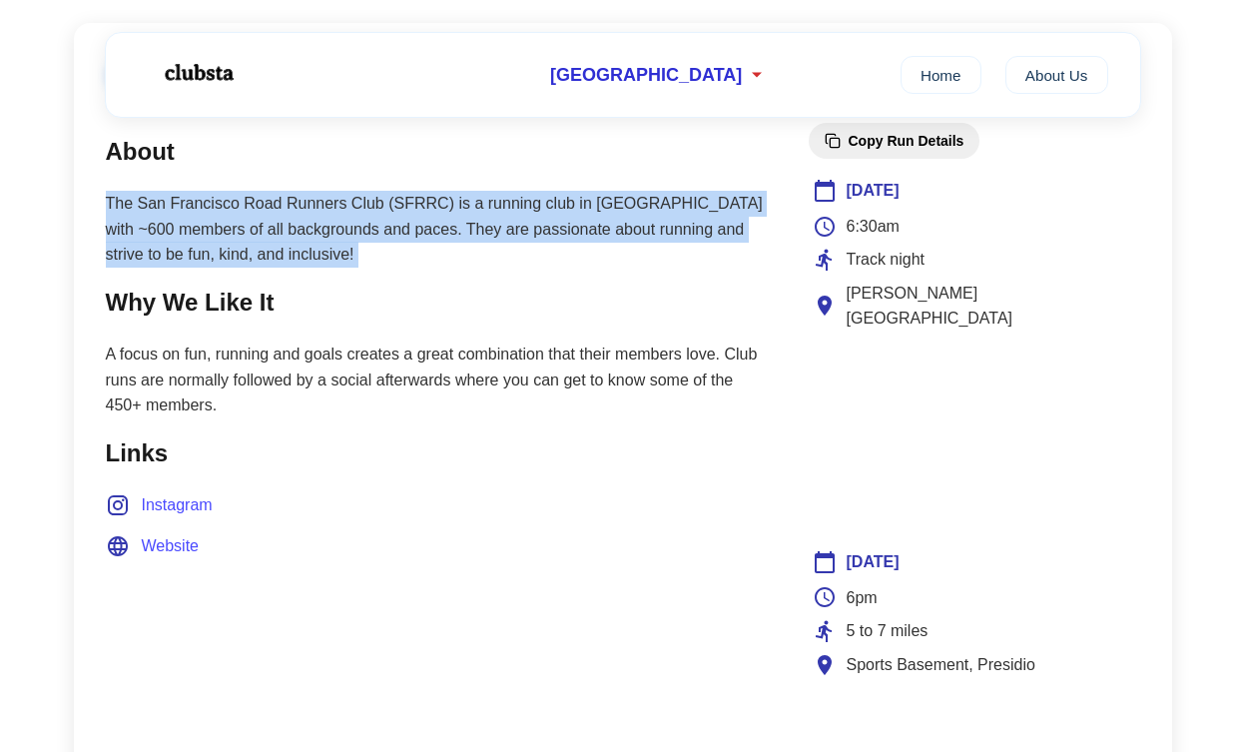
scroll to position [834, 0]
click at [460, 373] on p "A focus on fun, running and goals creates a great combination that their member…" at bounding box center [437, 379] width 663 height 77
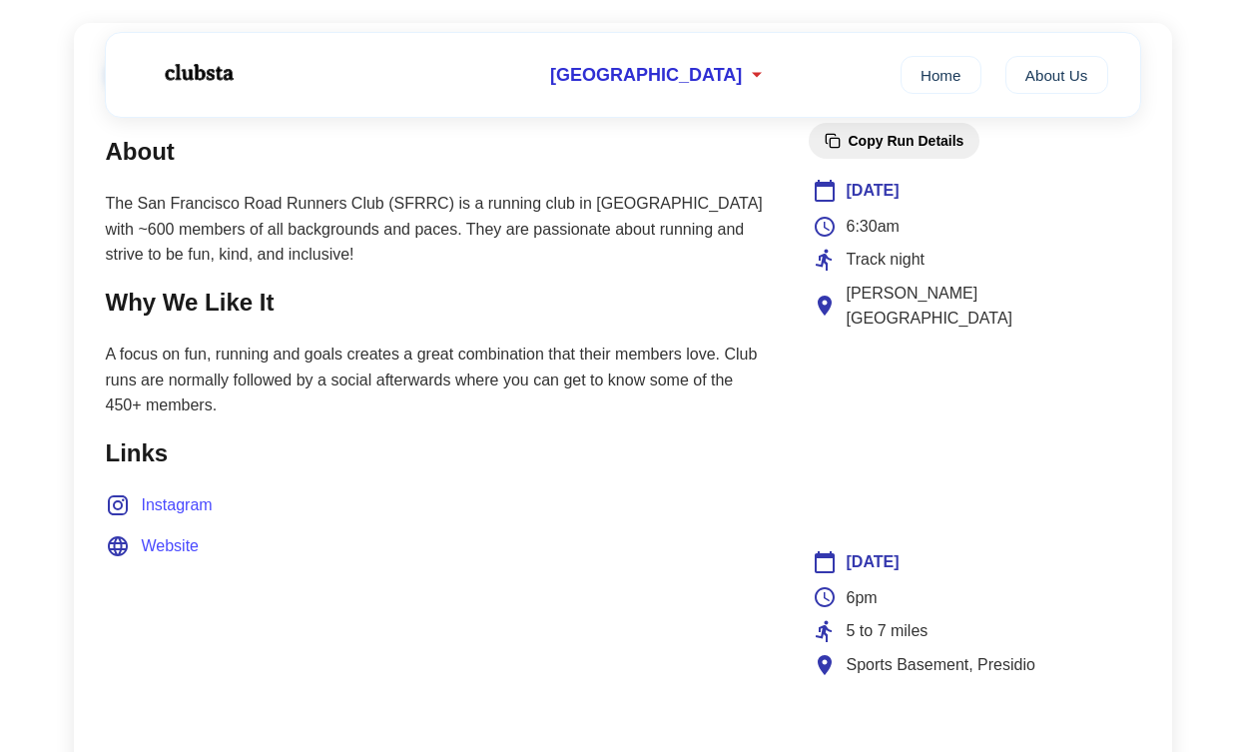
click at [460, 373] on p "A focus on fun, running and goals creates a great combination that their member…" at bounding box center [437, 379] width 663 height 77
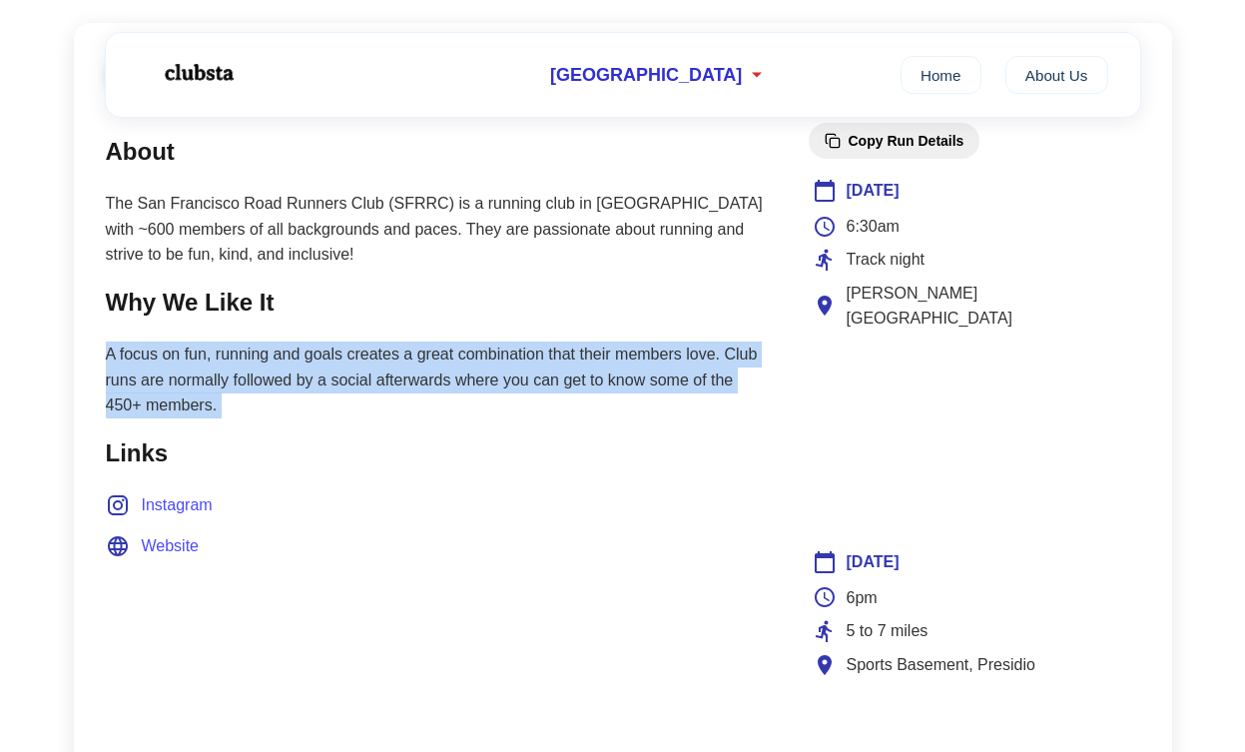
click at [460, 373] on p "A focus on fun, running and goals creates a great combination that their member…" at bounding box center [437, 379] width 663 height 77
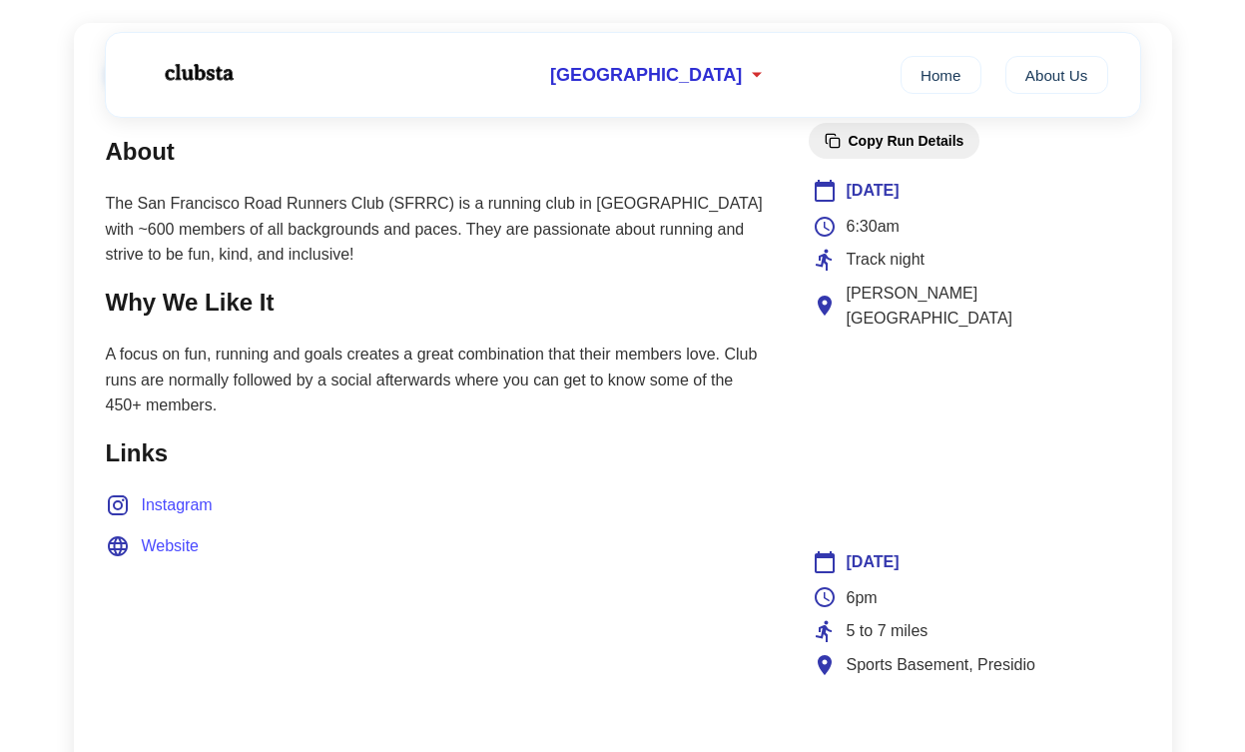
click at [460, 373] on p "A focus on fun, running and goals creates a great combination that their member…" at bounding box center [437, 379] width 663 height 77
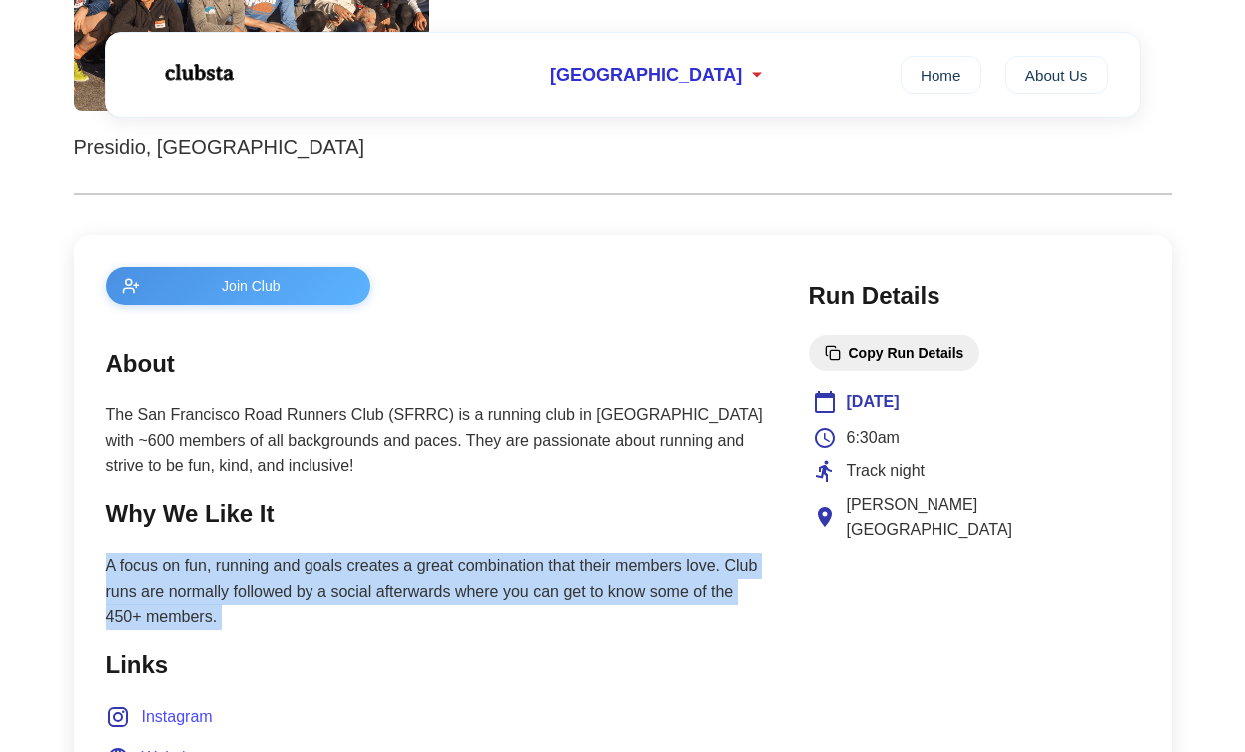
scroll to position [622, 0]
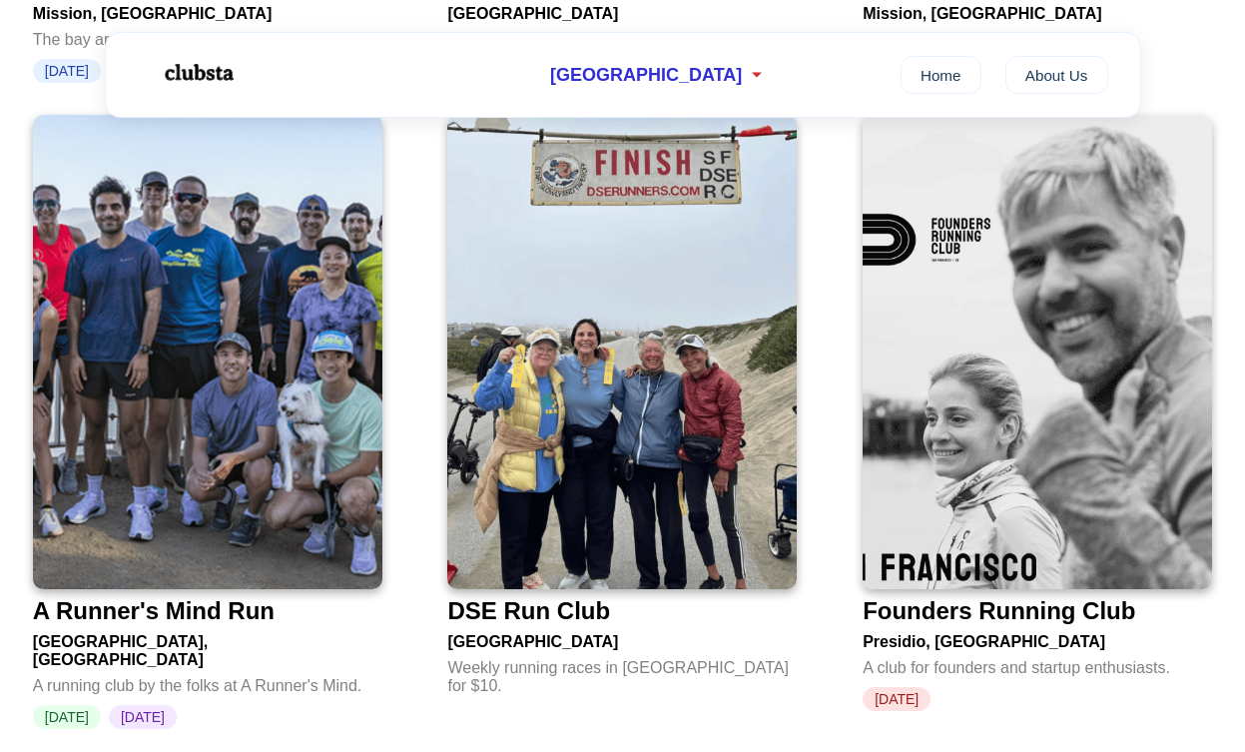
click at [1055, 354] on img at bounding box center [1037, 352] width 349 height 474
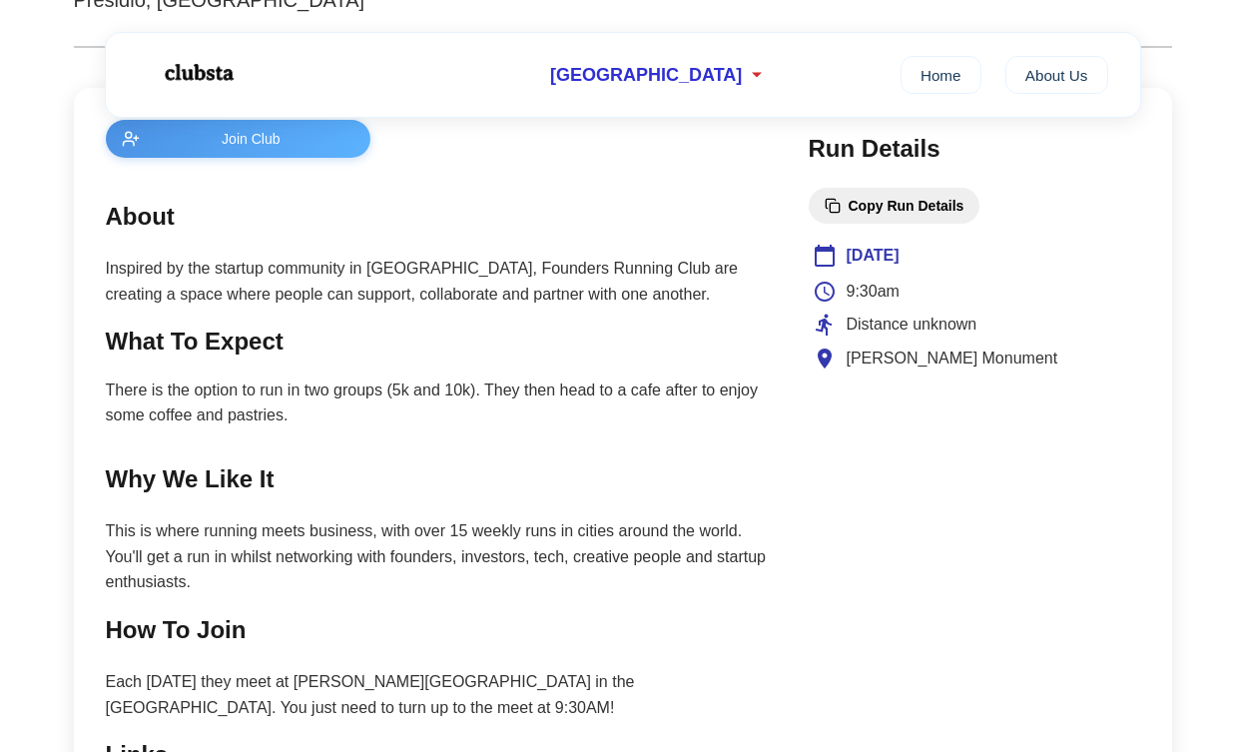
click at [907, 306] on div "9:30am Distance unknown William McKinley Monument" at bounding box center [974, 325] width 323 height 93
click at [502, 568] on p "This is where running meets business, with over 15 weekly runs in cities around…" at bounding box center [437, 556] width 663 height 77
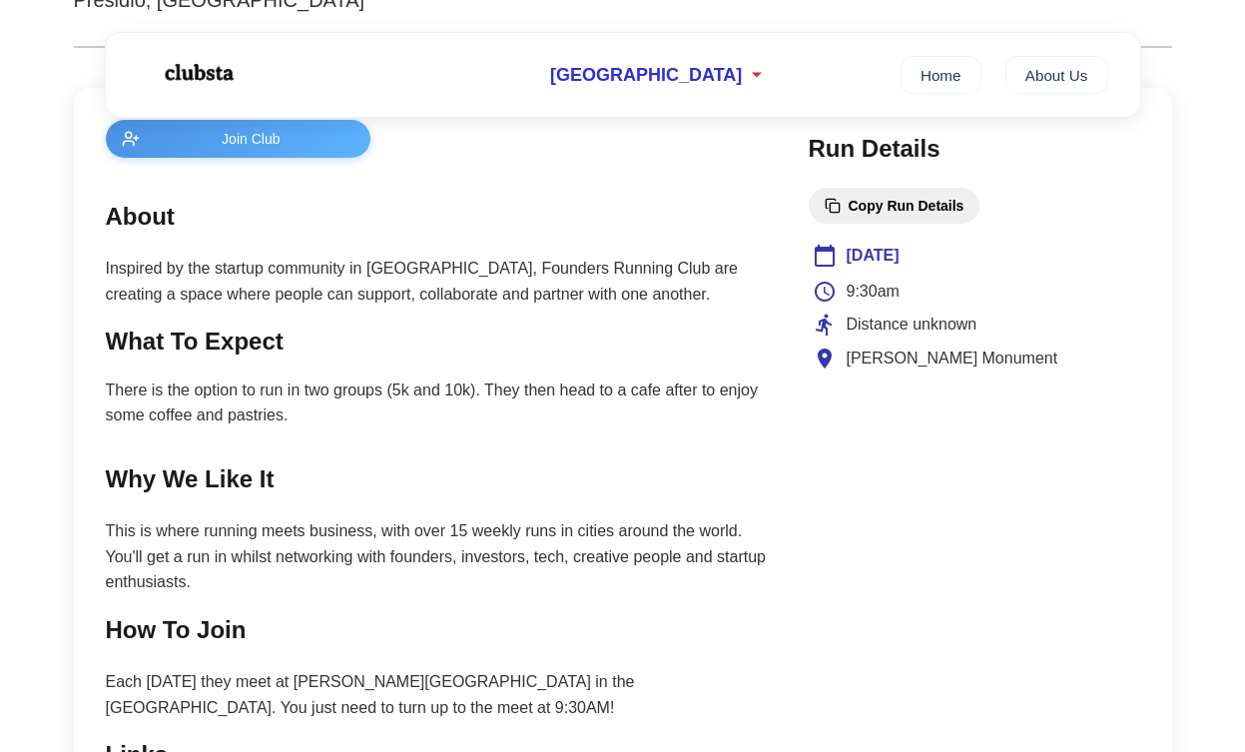
click at [502, 568] on p "This is where running meets business, with over 15 weekly runs in cities around…" at bounding box center [437, 556] width 663 height 77
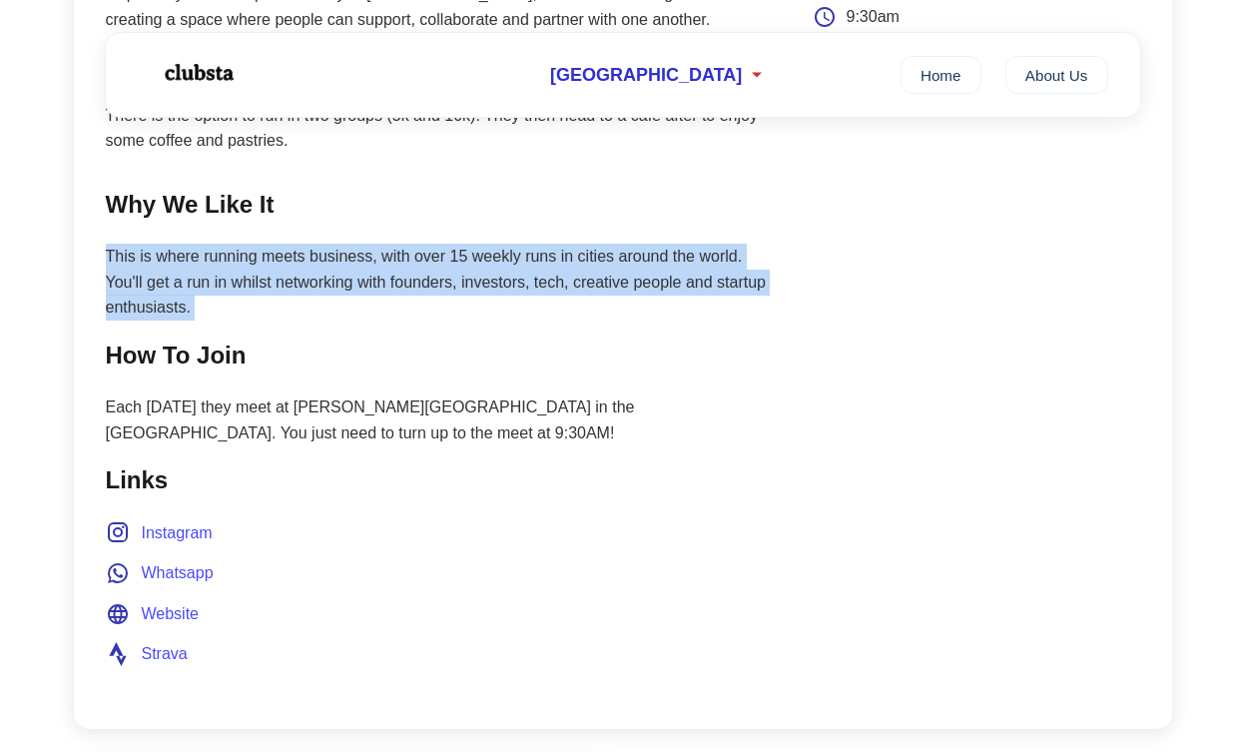
click at [181, 520] on span "Instagram" at bounding box center [177, 533] width 71 height 26
click at [177, 610] on span "Website" at bounding box center [171, 614] width 58 height 26
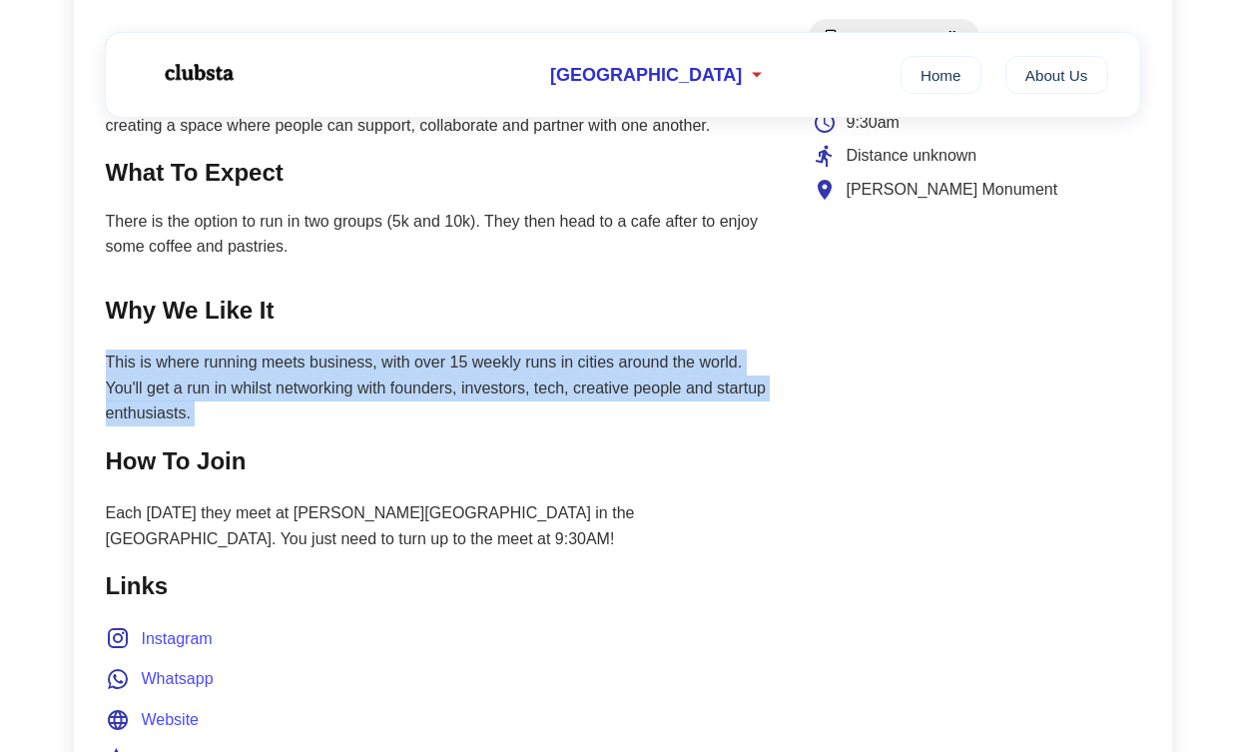
scroll to position [830, 0]
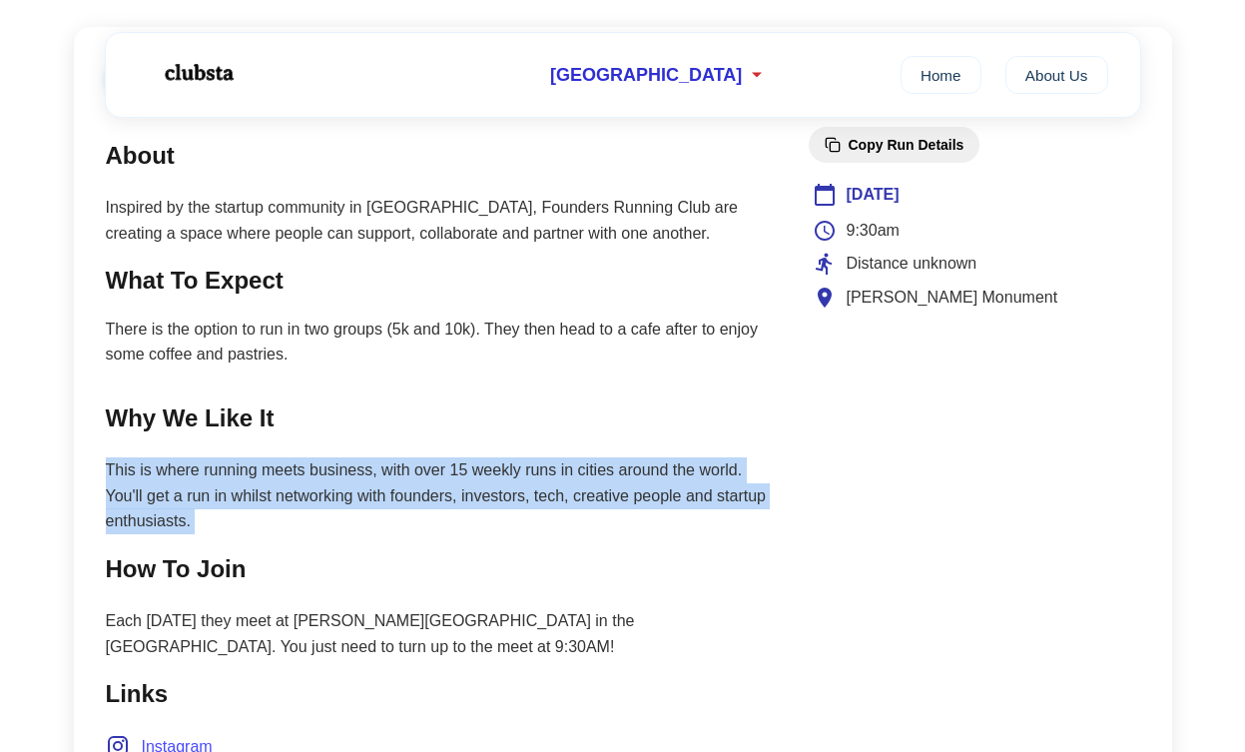
click at [968, 295] on span "William McKinley Monument" at bounding box center [953, 298] width 212 height 26
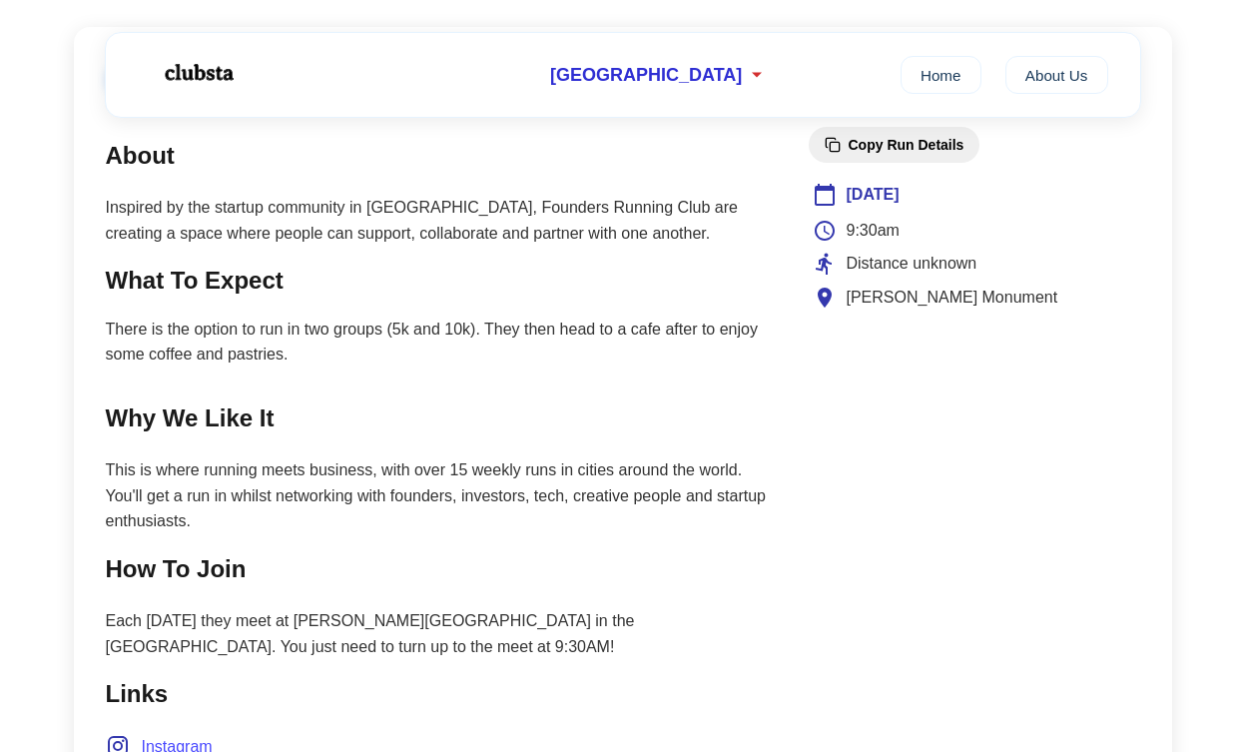
click at [968, 295] on span "William McKinley Monument" at bounding box center [953, 298] width 212 height 26
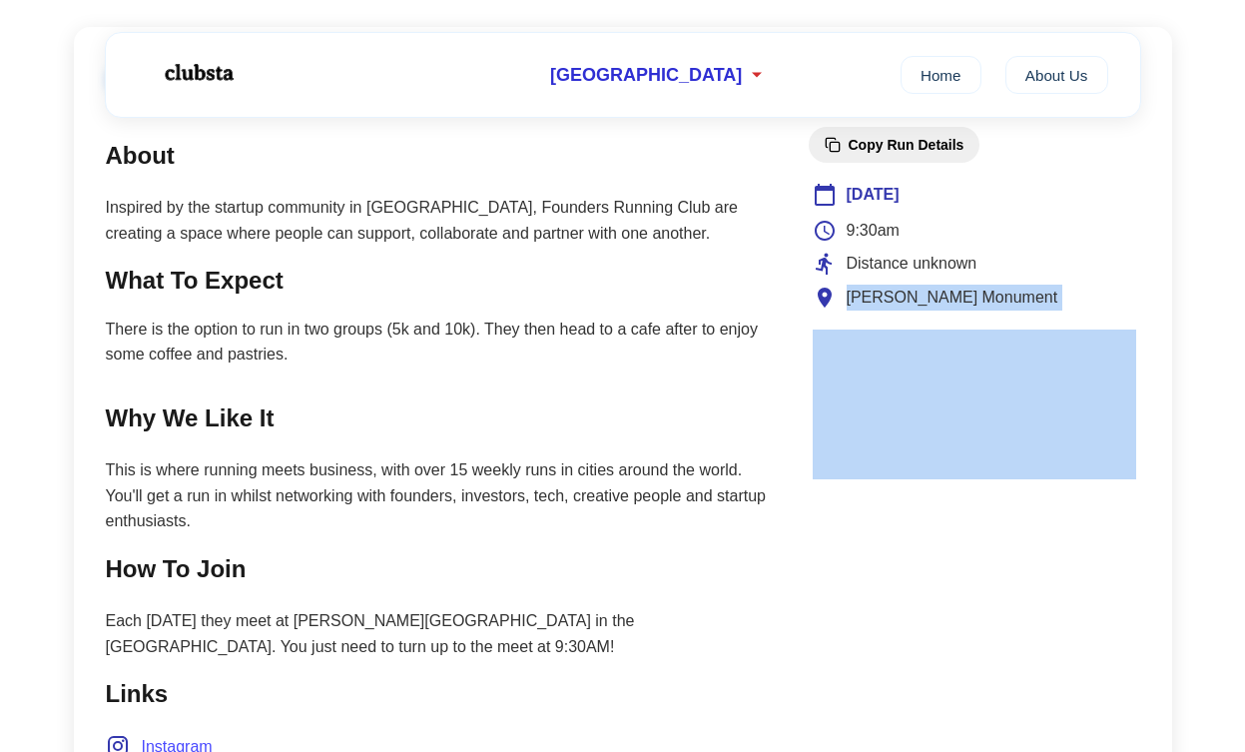
copy span "William McKinley Monument"
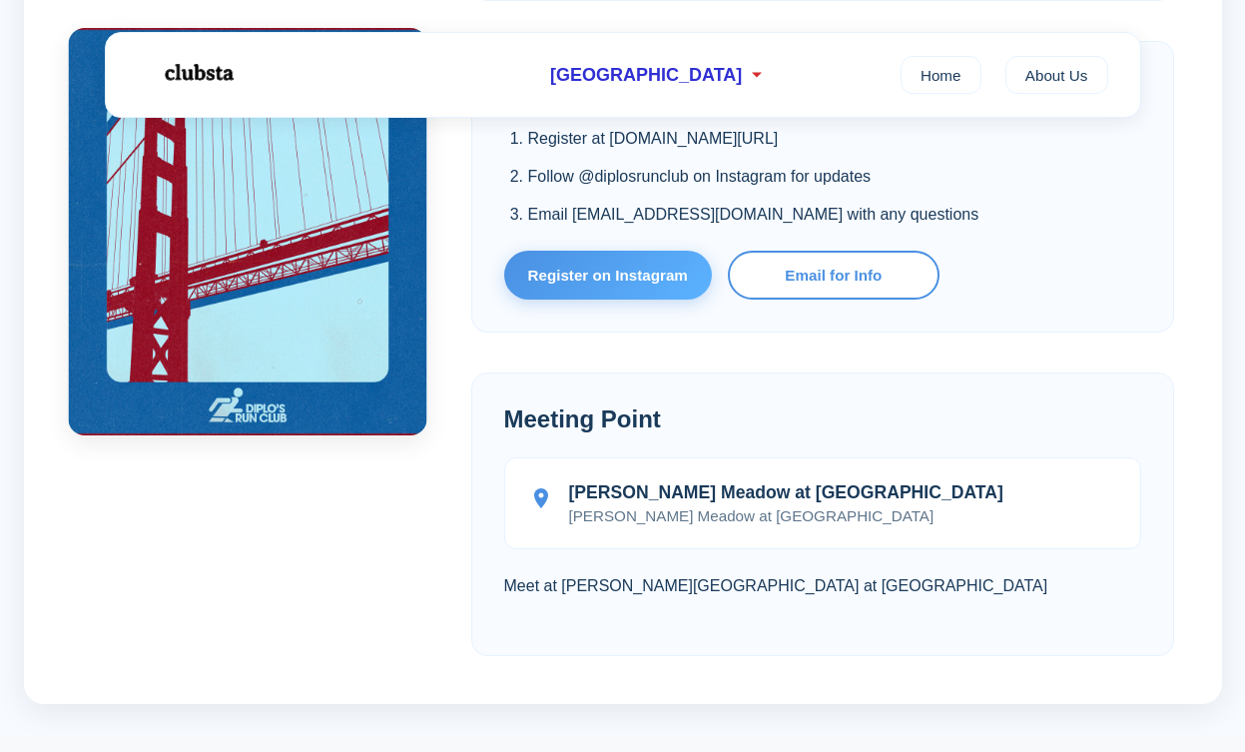
scroll to position [1540, 0]
